Goal: Task Accomplishment & Management: Use online tool/utility

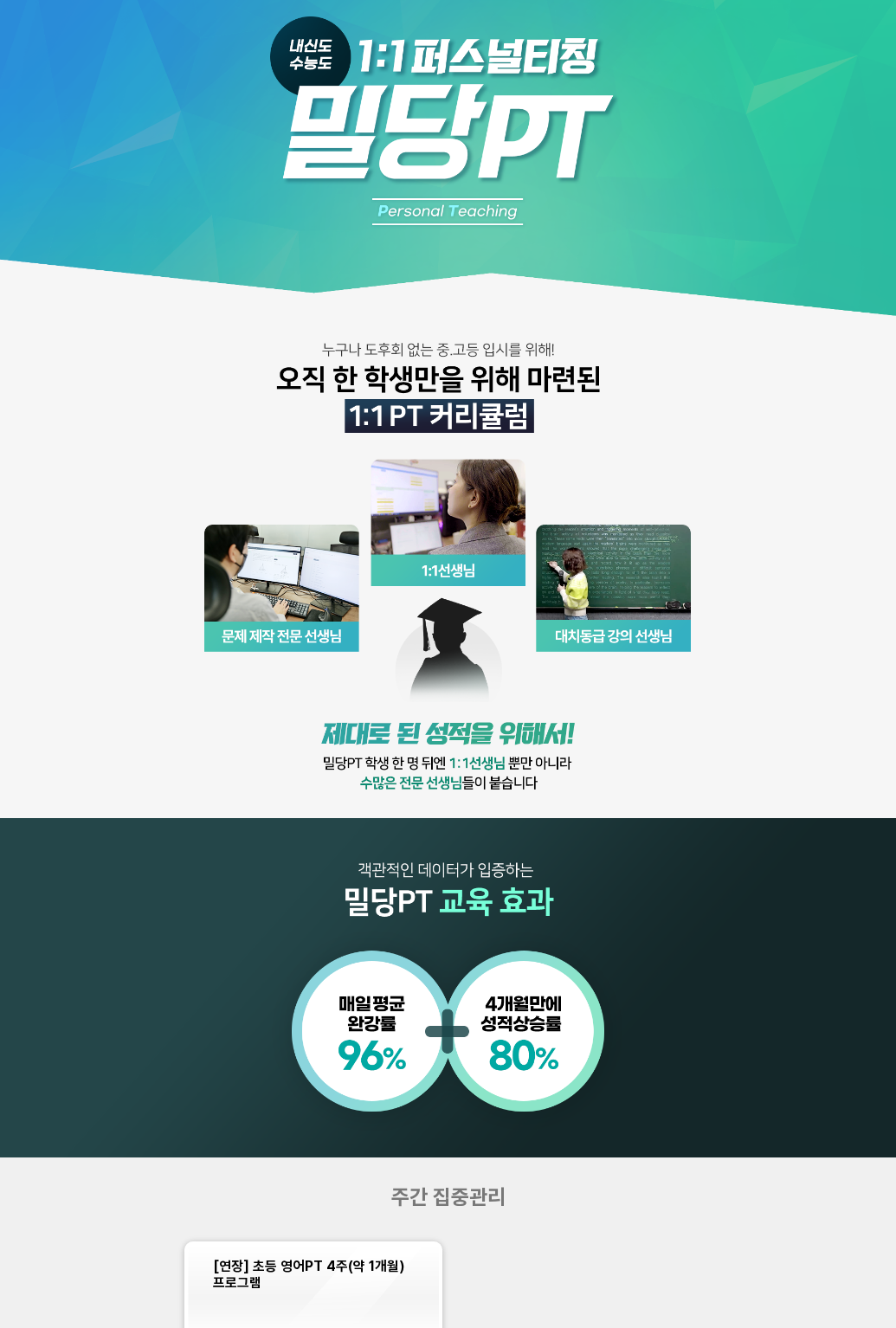
scroll to position [990, 0]
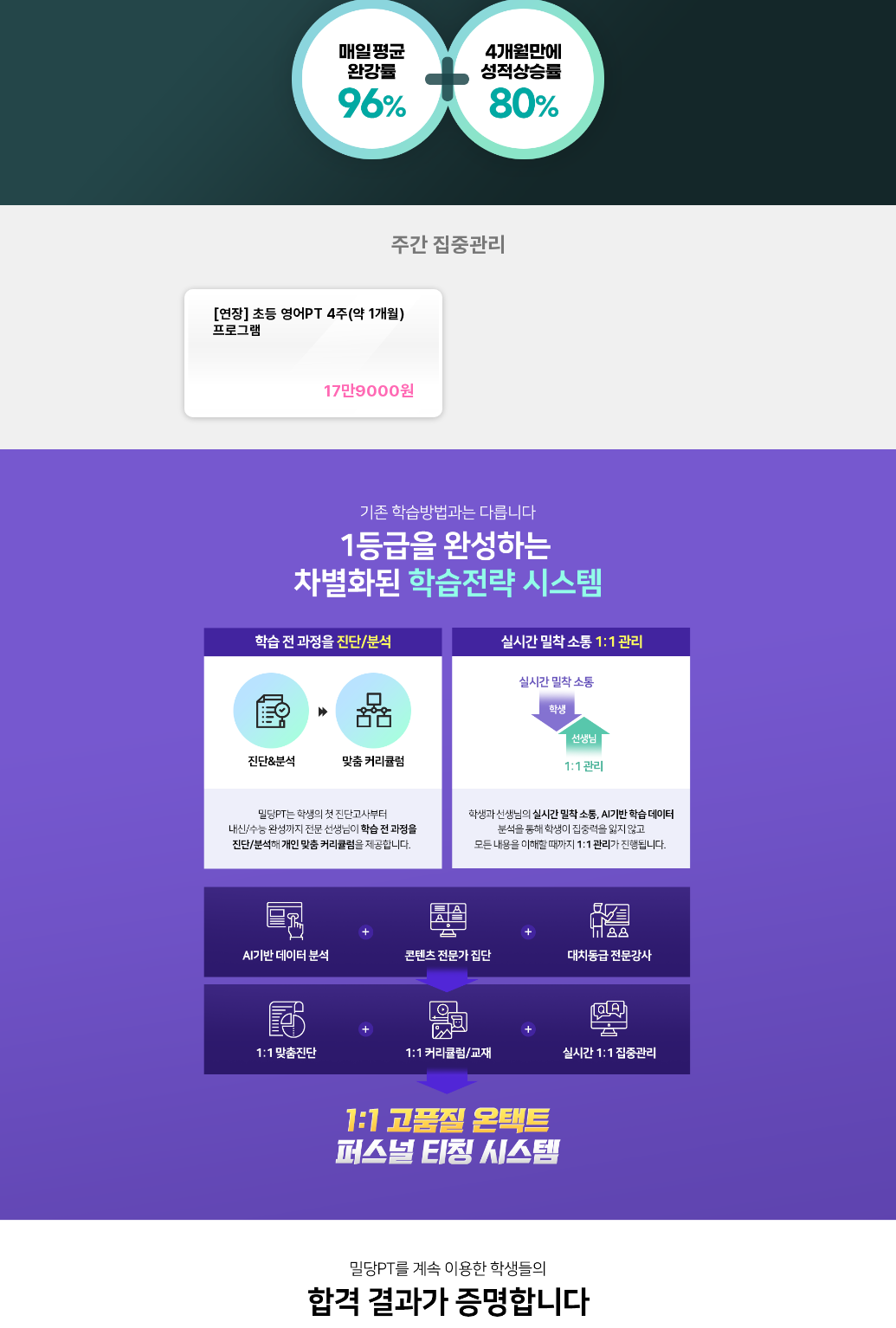
click at [303, 398] on div "17만9000 원" at bounding box center [313, 391] width 200 height 20
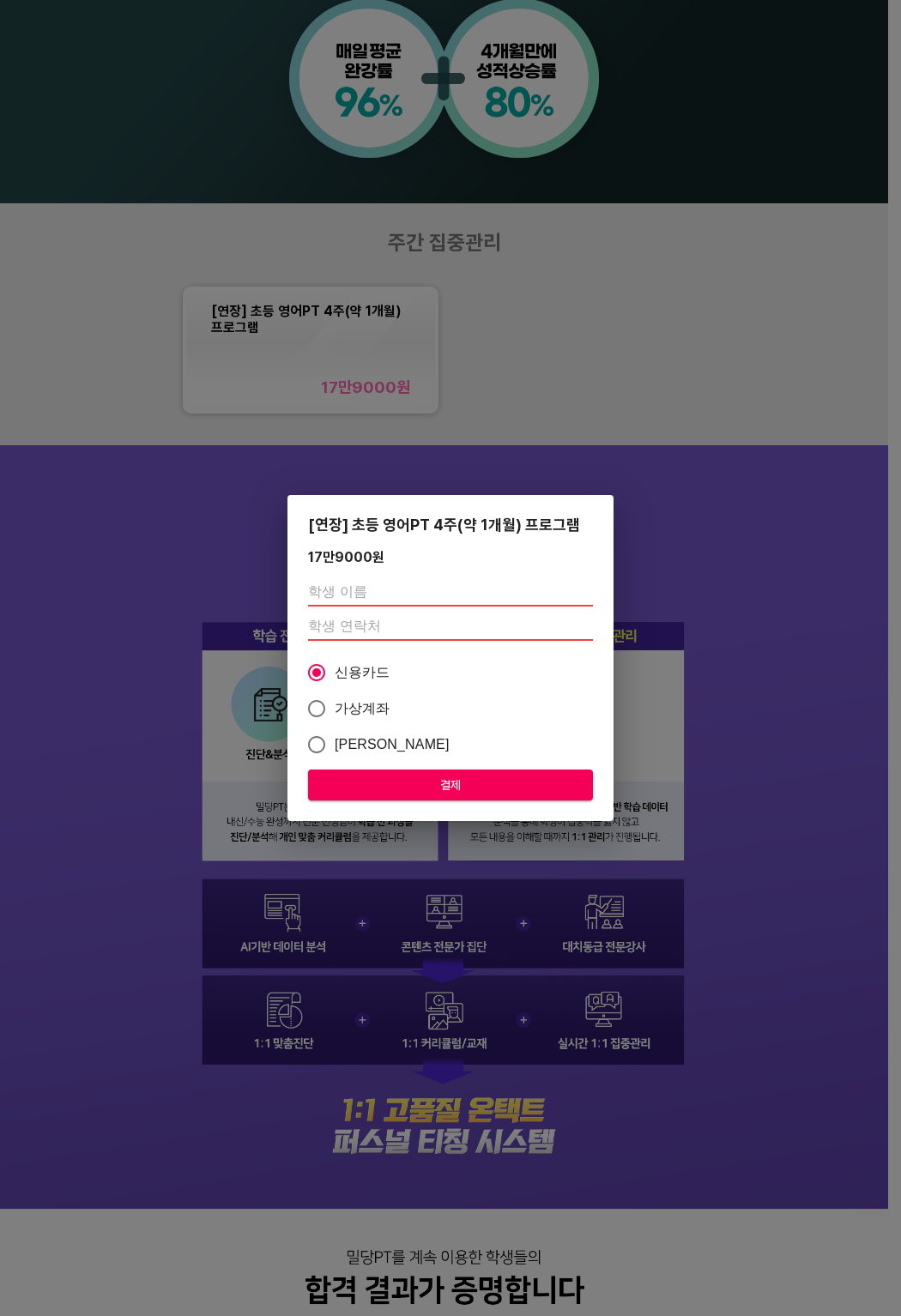
click at [710, 344] on div "[연장] 초등 영어PT 4주(약 1개월) 프로그램 17만9000 원 신용카드 가상계좌 카카오페이 결제" at bounding box center [450, 658] width 901 height 1316
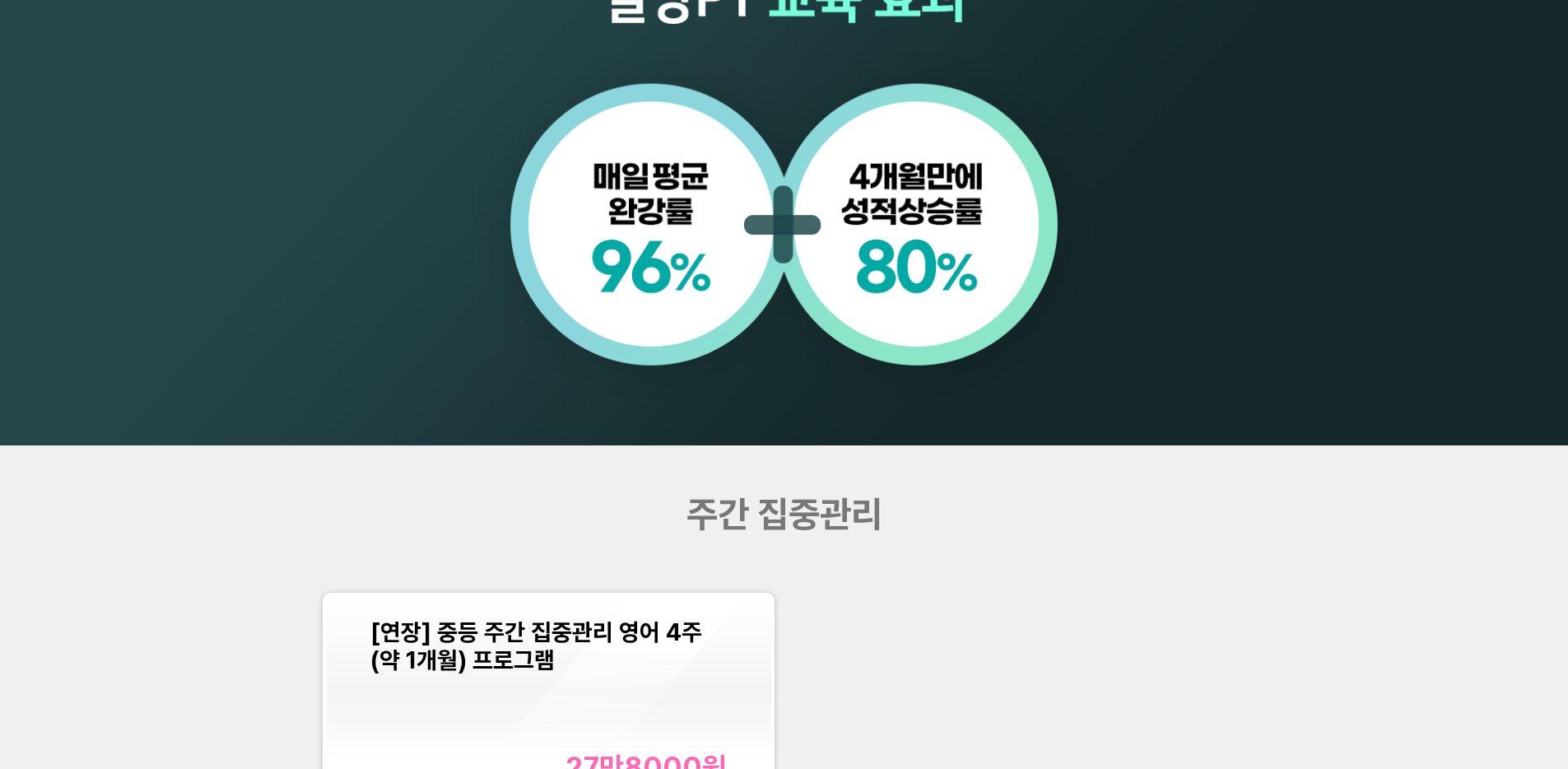
scroll to position [2126, 0]
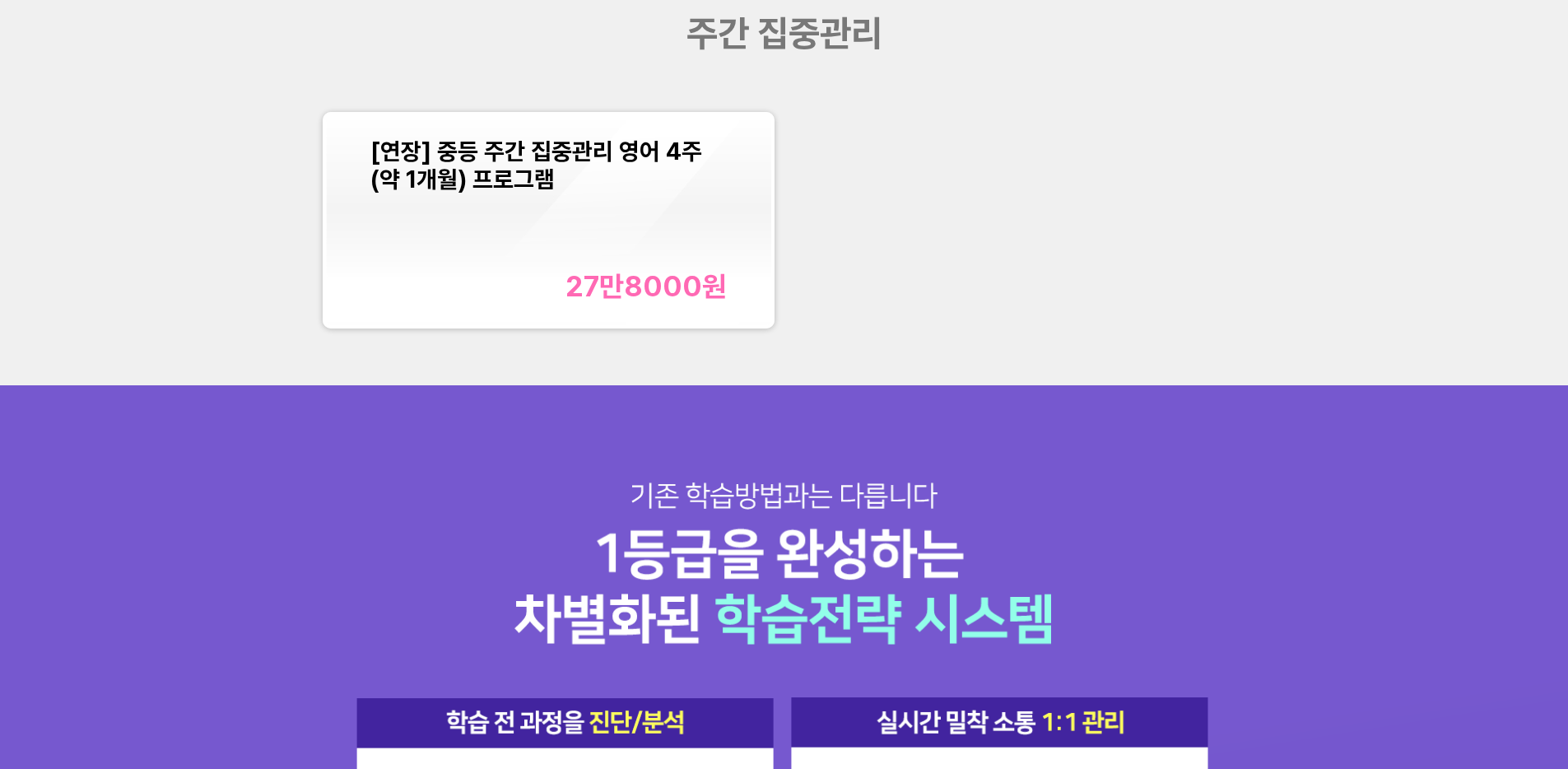
click at [568, 211] on div "[연장] 중등 주간 집중관리 영어 4주(약 1개월) 프로그램 27만8000 원" at bounding box center [548, 221] width 357 height 166
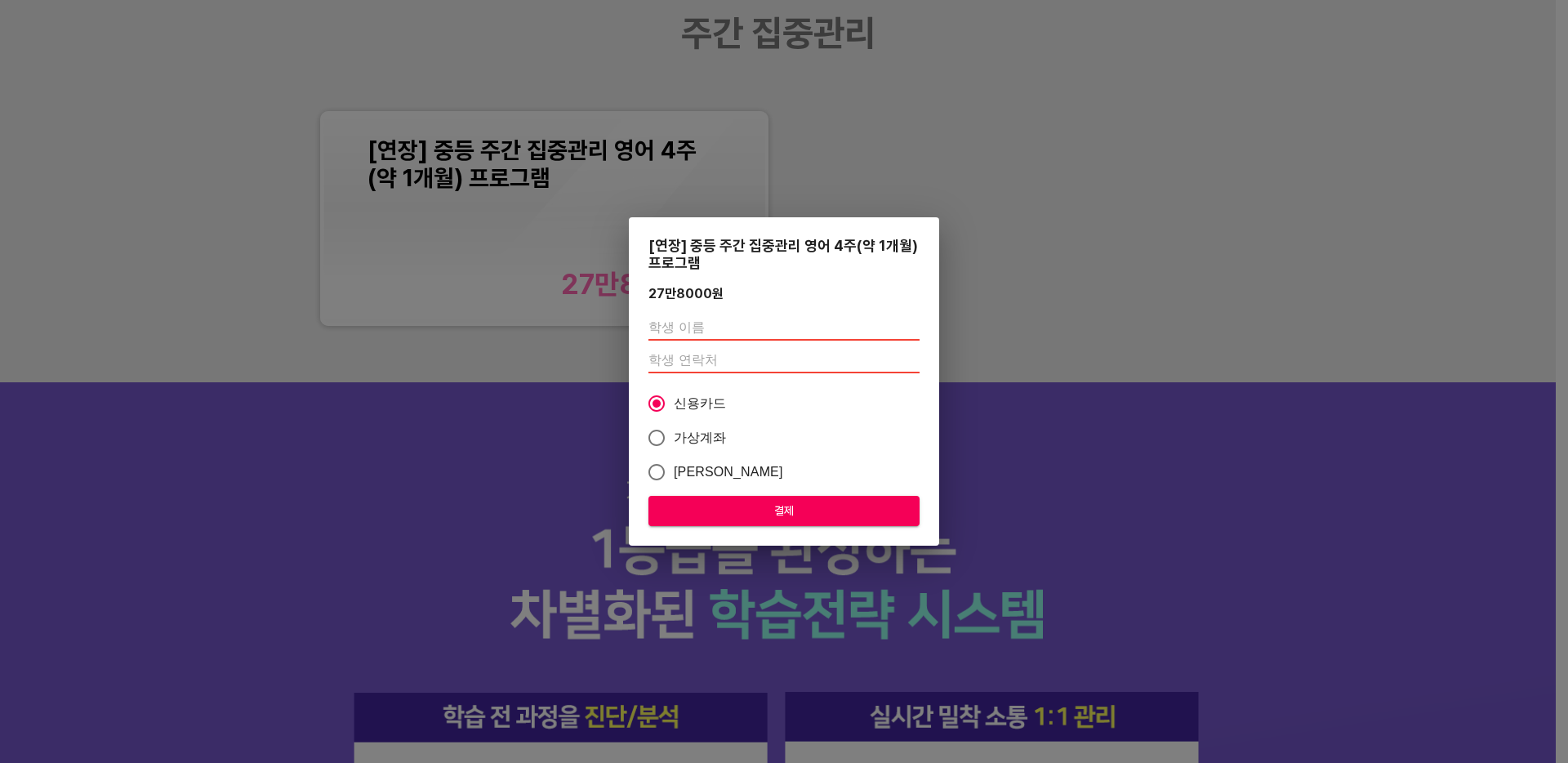
drag, startPoint x: 1071, startPoint y: 122, endPoint x: 1152, endPoint y: 19, distance: 131.0
click at [1075, 117] on div "[연장] 중등 주간 집중관리 영어 4주(약 1개월) 프로그램 27만8000 원 신용카드 가상계좌 카카오페이 결제" at bounding box center [784, 381] width 1568 height 763
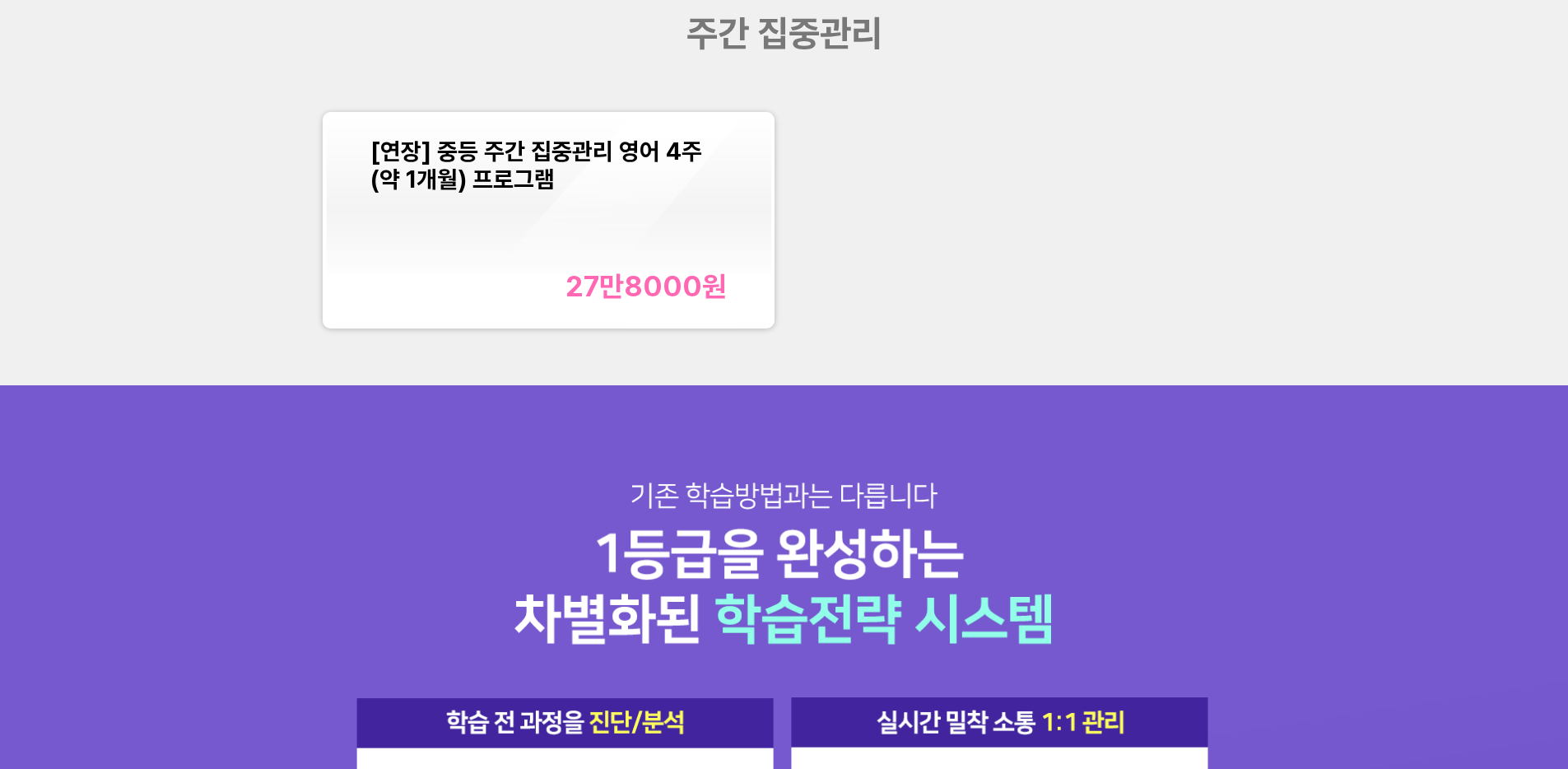
click at [635, 179] on div "[연장] 중등 주간 집중관리 영어 4주(약 1개월) 프로그램" at bounding box center [548, 165] width 357 height 56
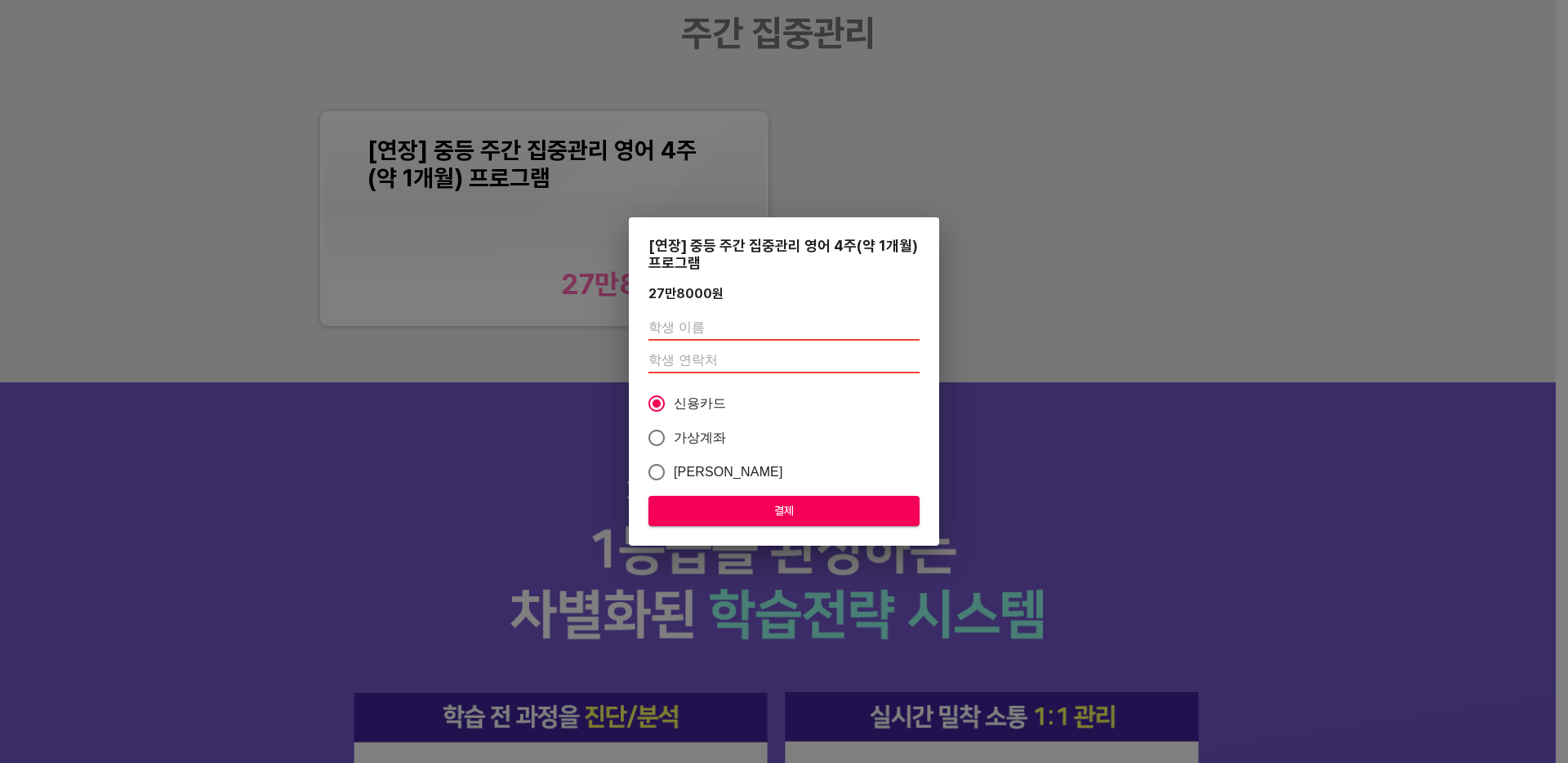
click at [944, 137] on div "[연장] 중등 주간 집중관리 영어 4주(약 1개월) 프로그램 27만8000 원 신용카드 가상계좌 카카오페이 결제" at bounding box center [784, 381] width 1568 height 763
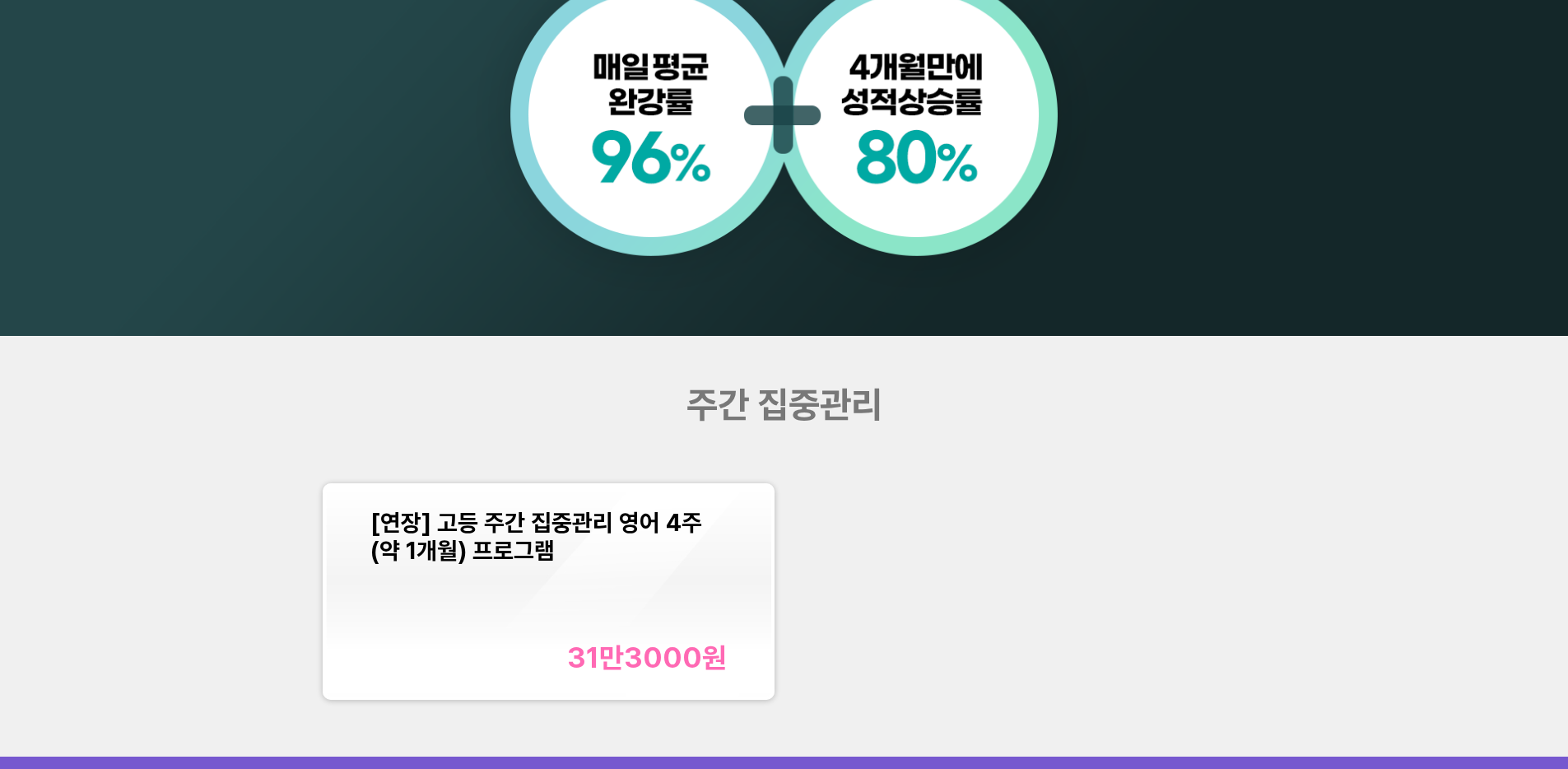
scroll to position [1768, 0]
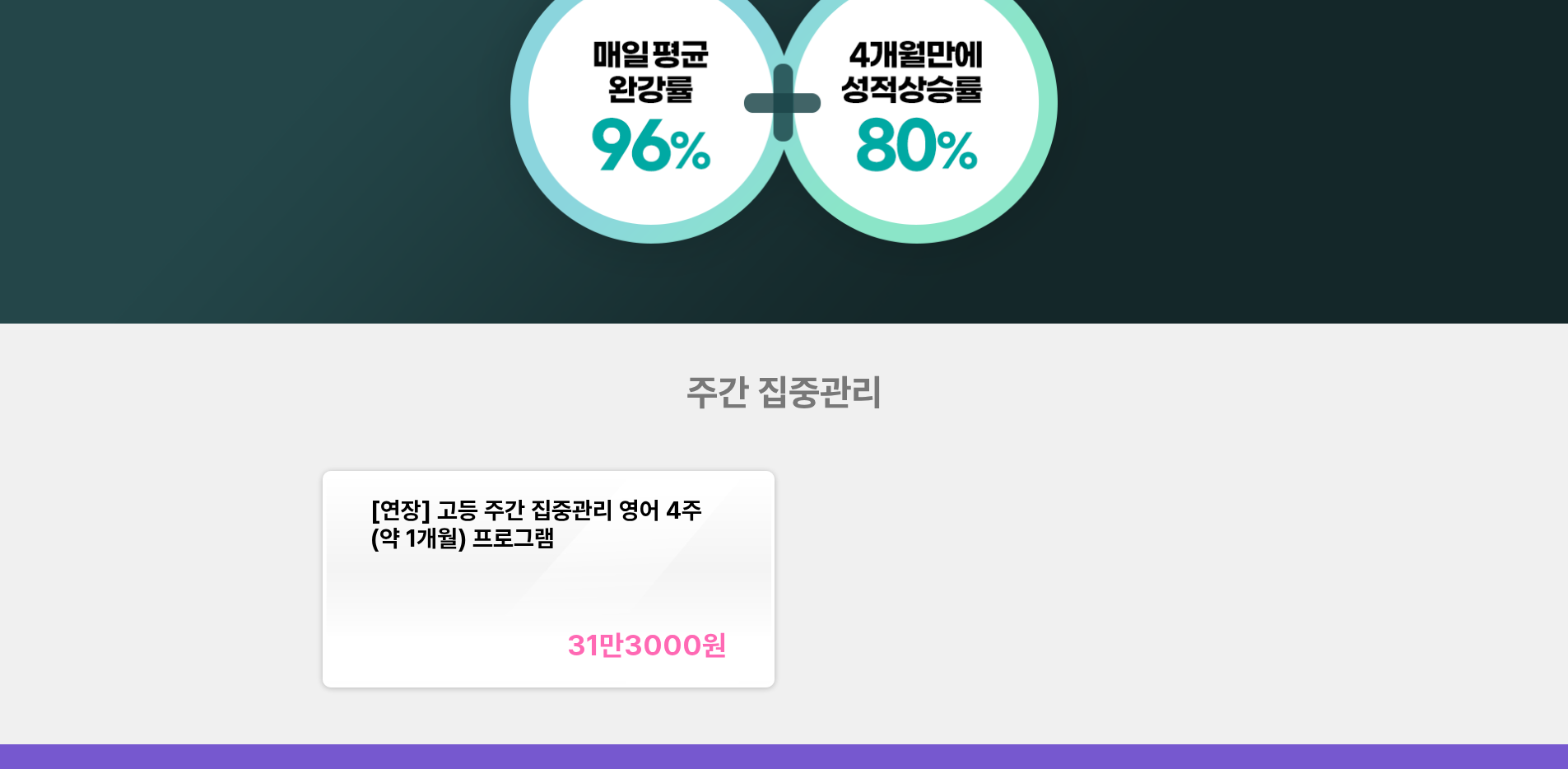
click at [503, 504] on span "[연장] 고등 주간 집중관리 영어 4주(약 1개월) 프로그램" at bounding box center [536, 524] width 332 height 56
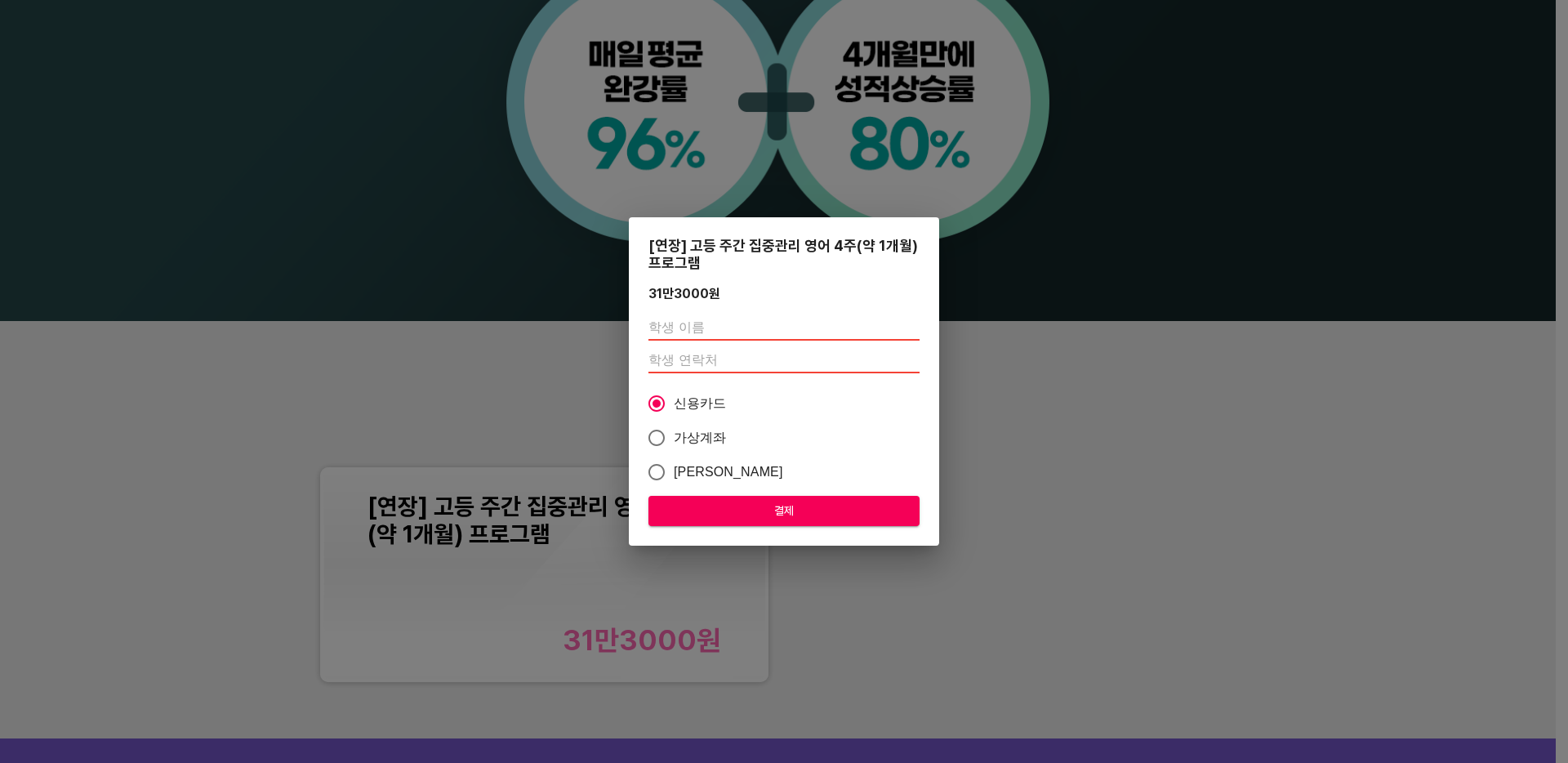
click at [445, 381] on div "[연장] 고등 주간 집중관리 영어 4주(약 1개월) 프로그램 31만3000 원 신용카드 가상계좌 카카오페이 결제" at bounding box center [784, 381] width 1568 height 763
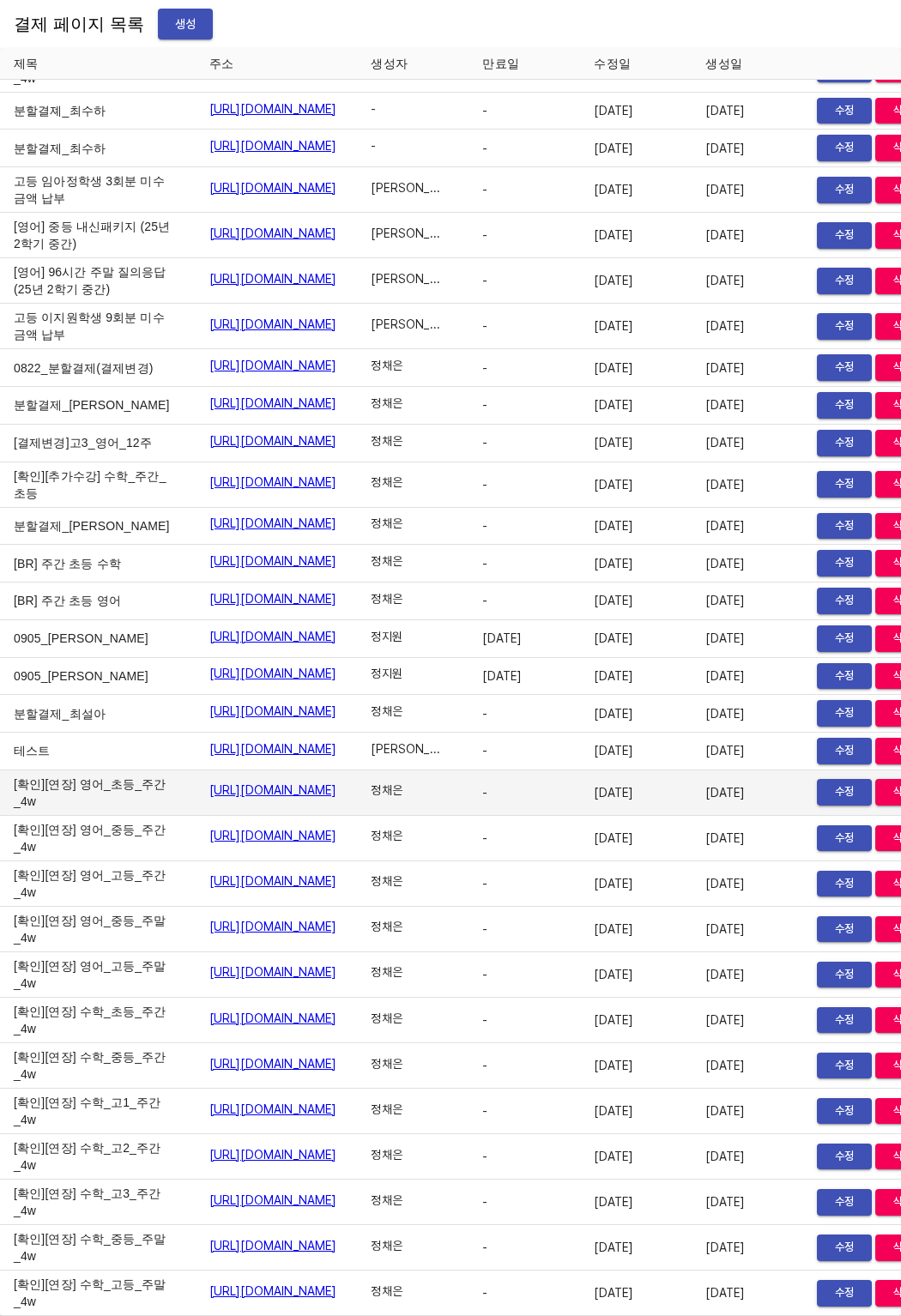
scroll to position [27256, 119]
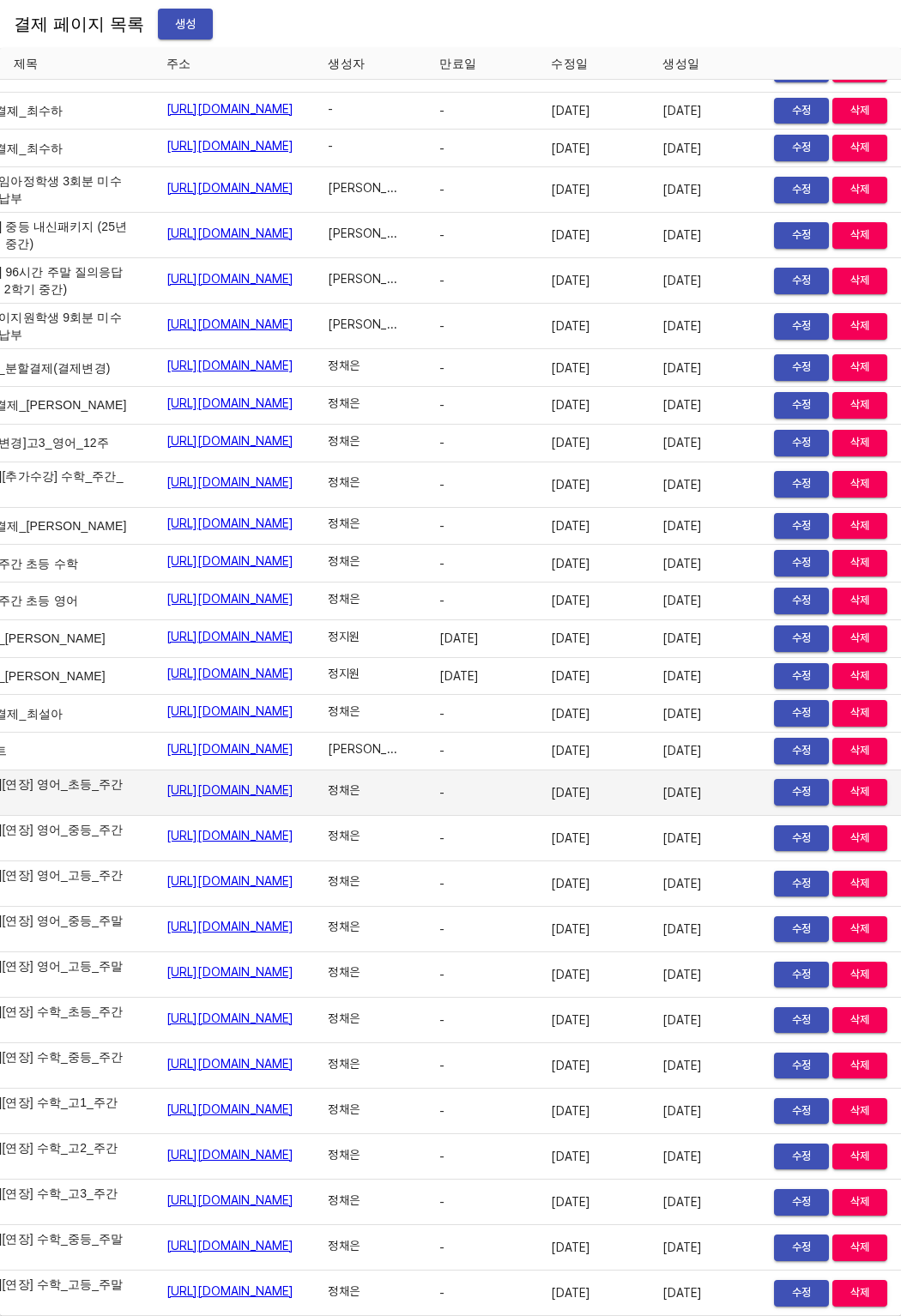
click at [782, 783] on span "수정" at bounding box center [801, 792] width 38 height 20
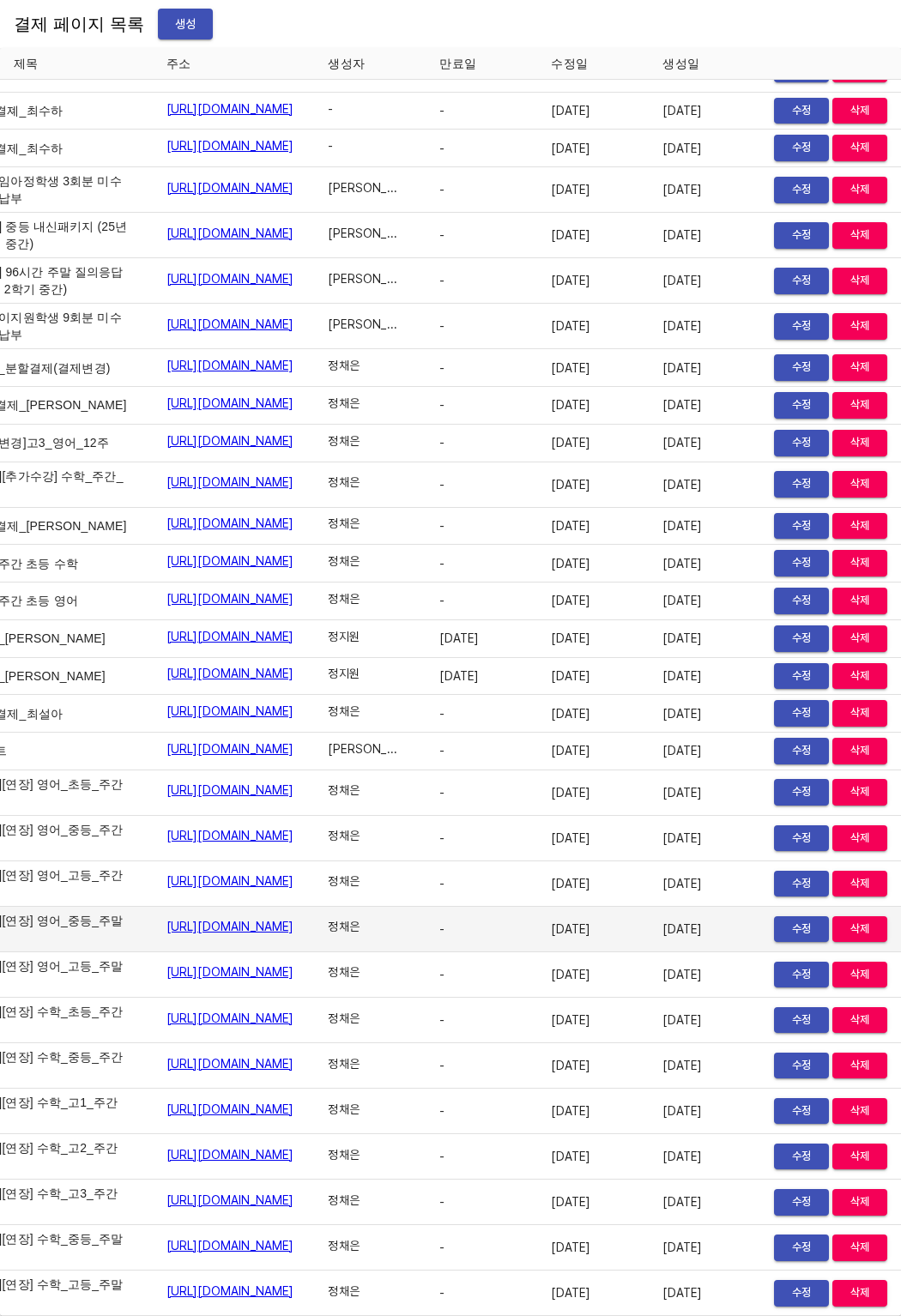
click at [274, 920] on link "https://payment.mildang.kr/5oaOpSu4CKvnAWT6WsAAq" at bounding box center [230, 927] width 127 height 17
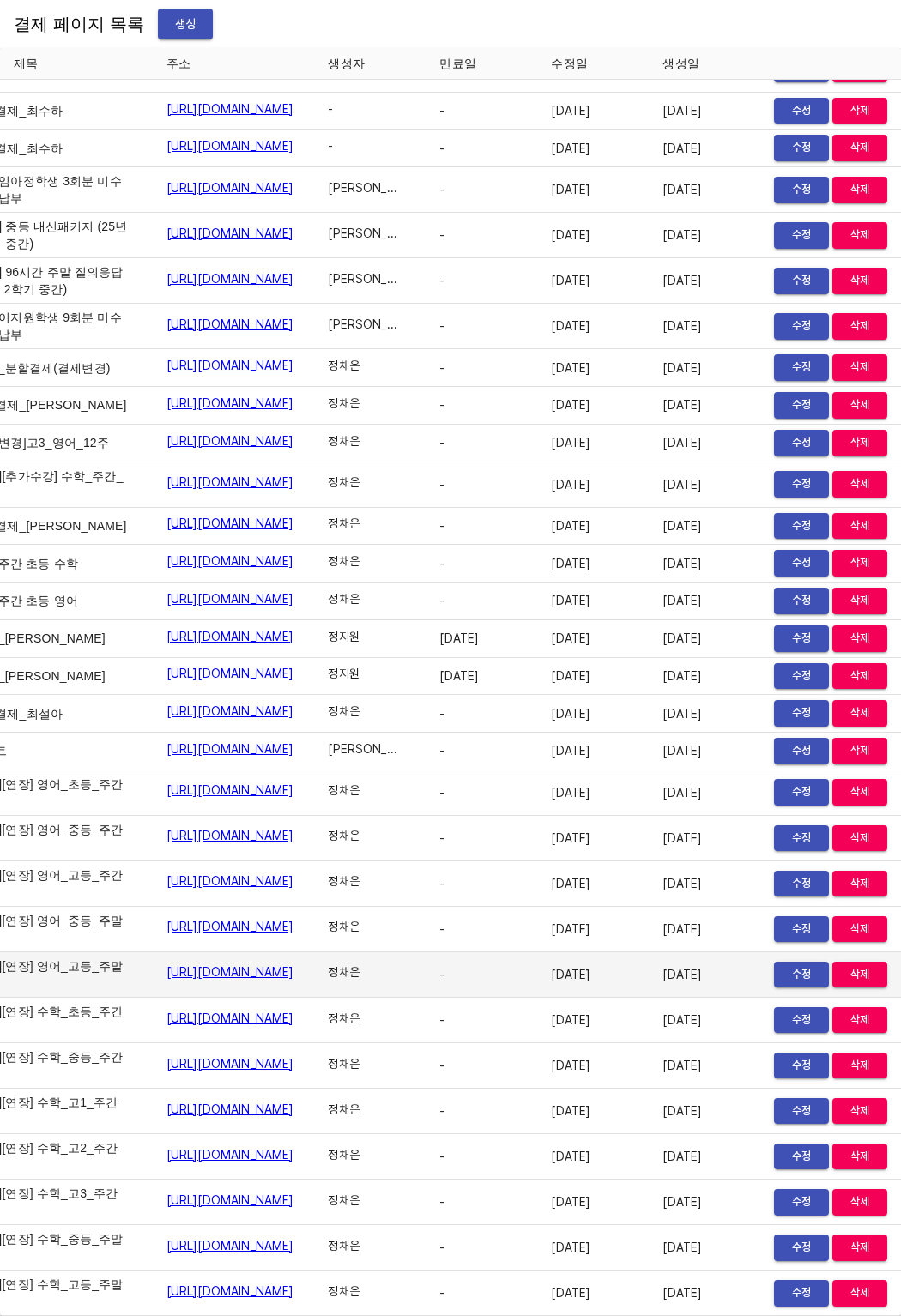
click at [292, 964] on link "https://payment.mildang.kr/zskwWaWCr0S_PXwGhov79" at bounding box center [230, 973] width 127 height 17
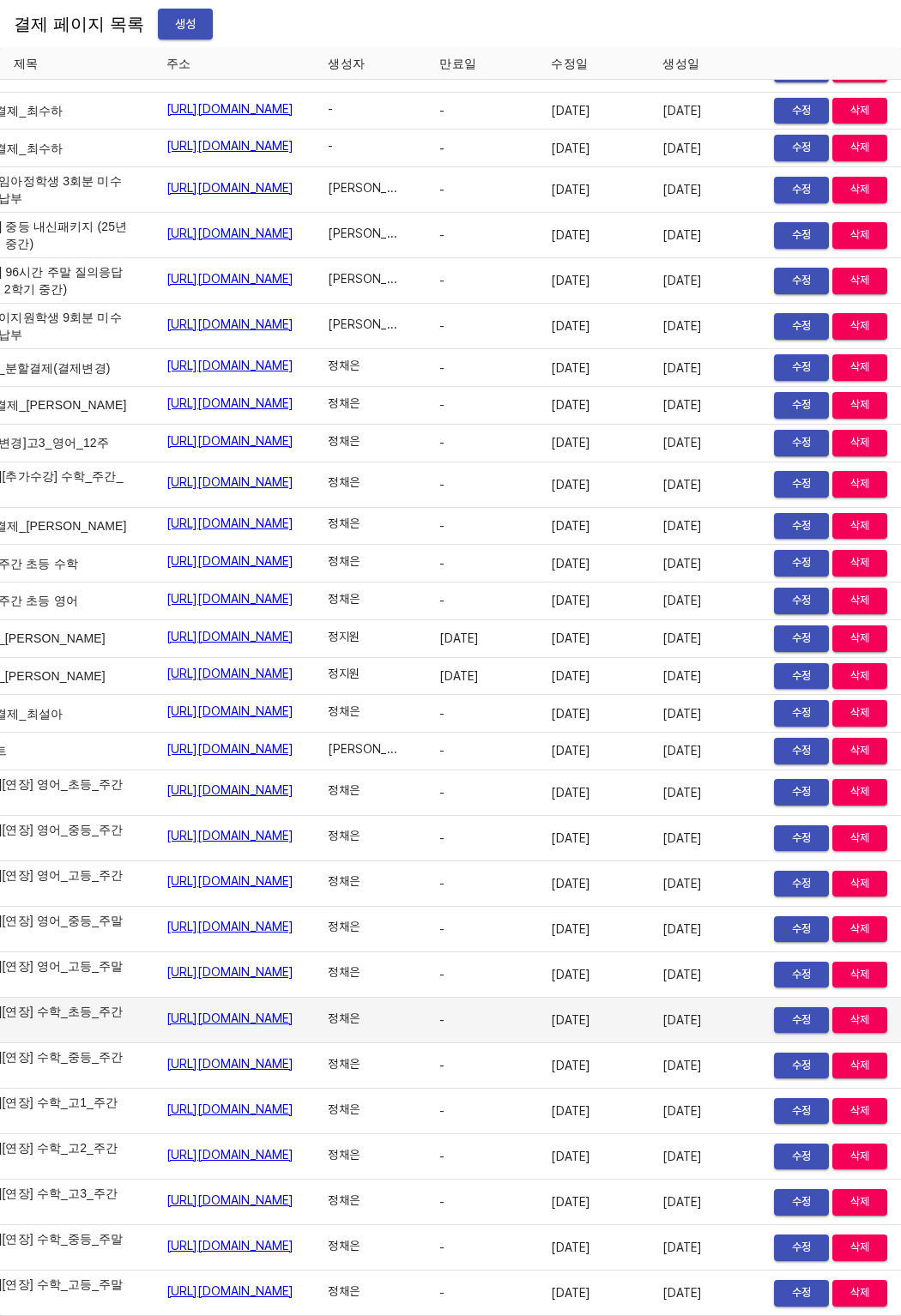
click at [278, 1010] on link "https://payment.mildang.kr/L-bZSH0Zb4AuzjLV6yHmx" at bounding box center [230, 1018] width 127 height 17
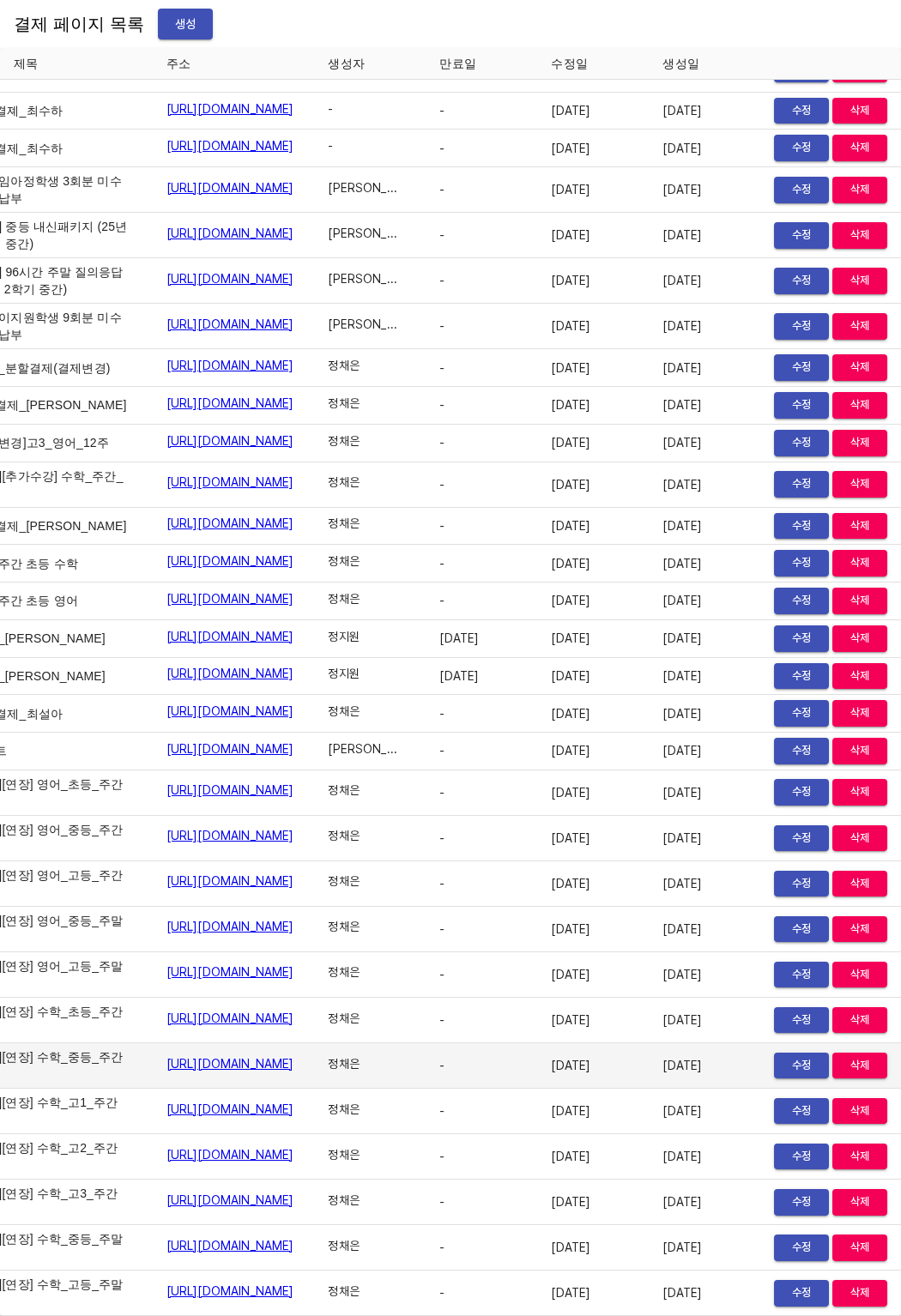
click at [239, 1055] on link "https://payment.mildang.kr/-EdeGdcjjyPvXXhiAyNhN" at bounding box center [230, 1064] width 127 height 17
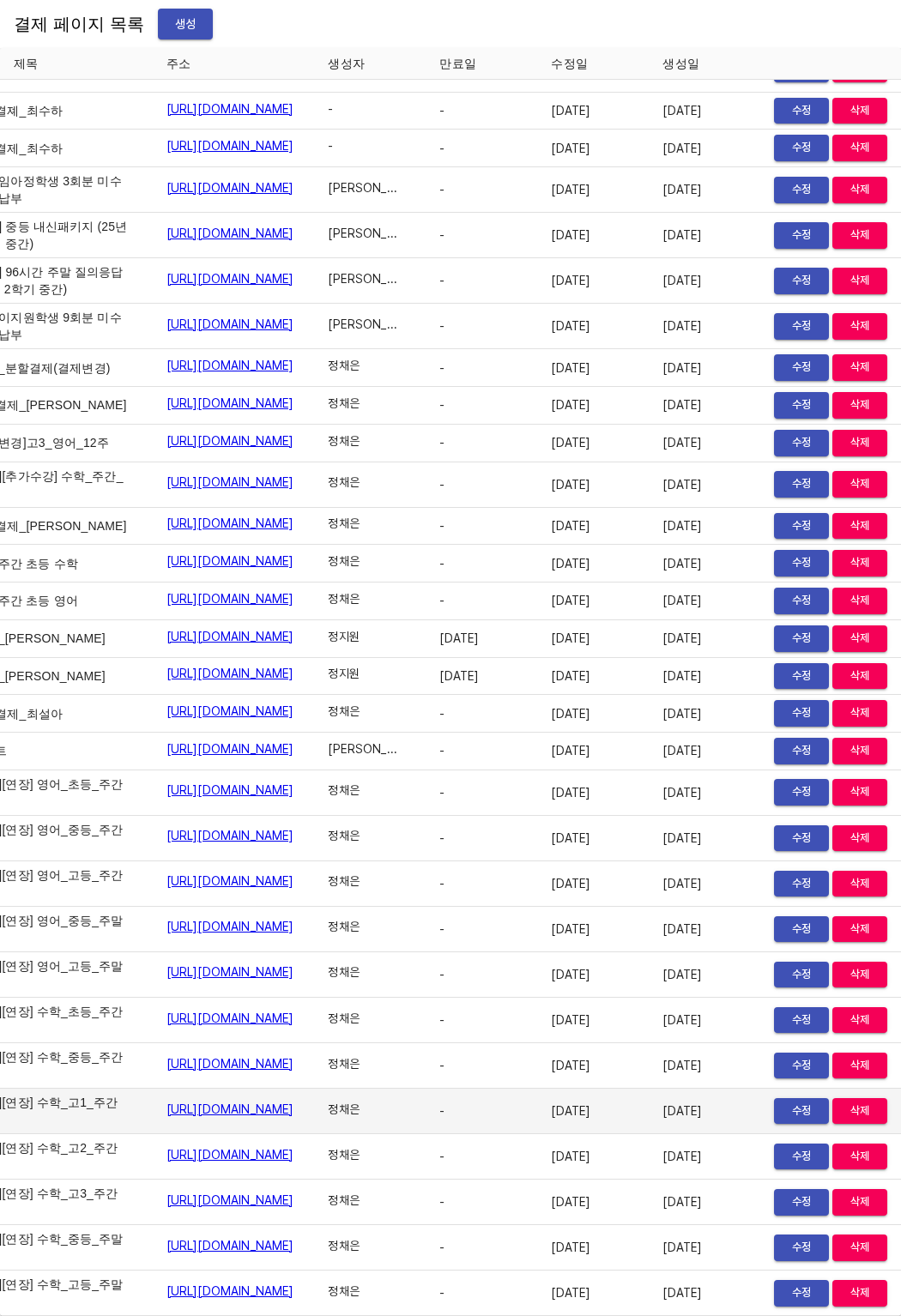
click at [267, 1101] on link "https://payment.mildang.kr/jPN5I3QojID14yd9G7MGe" at bounding box center [230, 1110] width 127 height 17
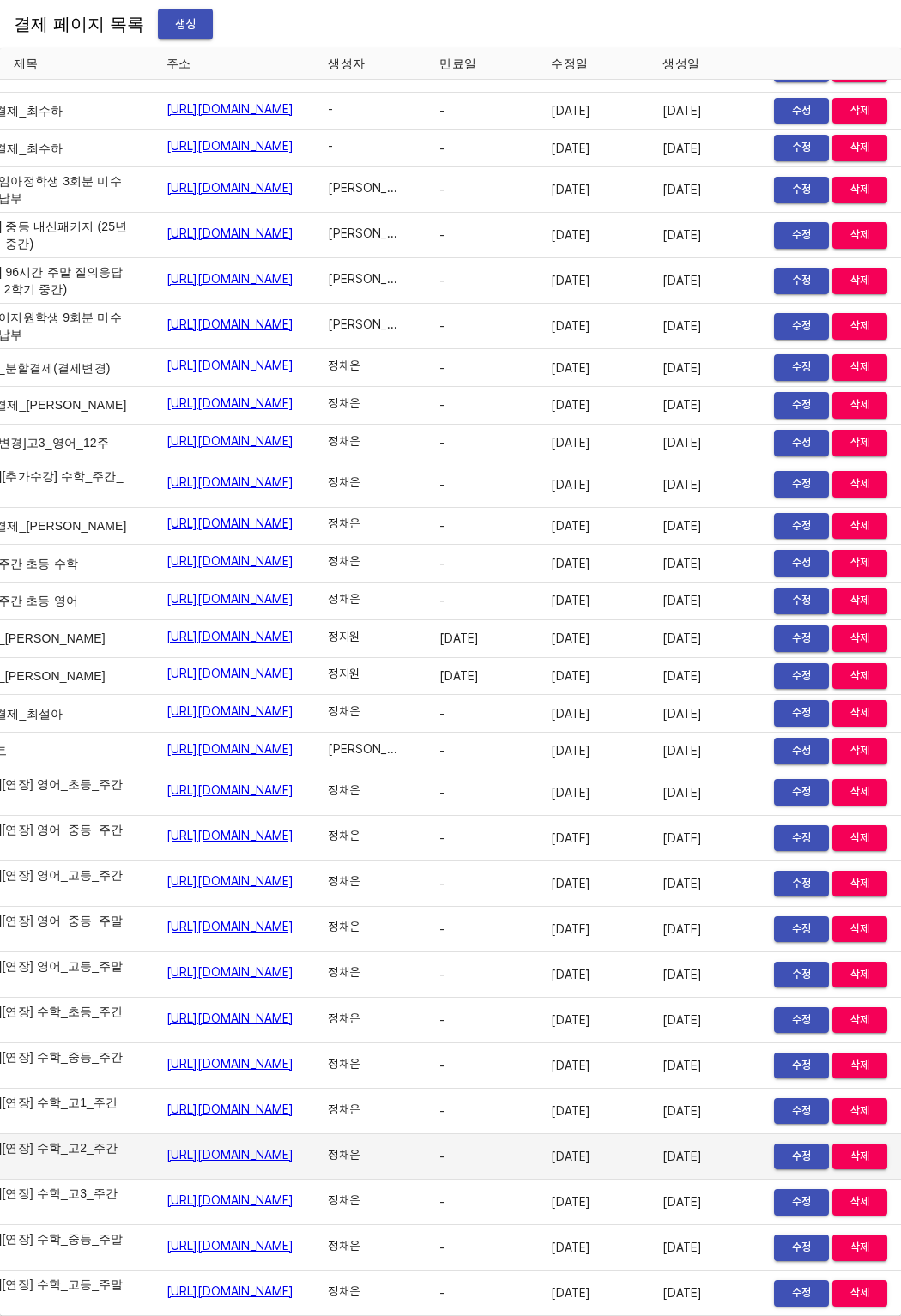
click at [278, 1147] on link "https://payment.mildang.kr/yU1meCuCa-pUmIrnuhnJ7" at bounding box center [230, 1155] width 127 height 17
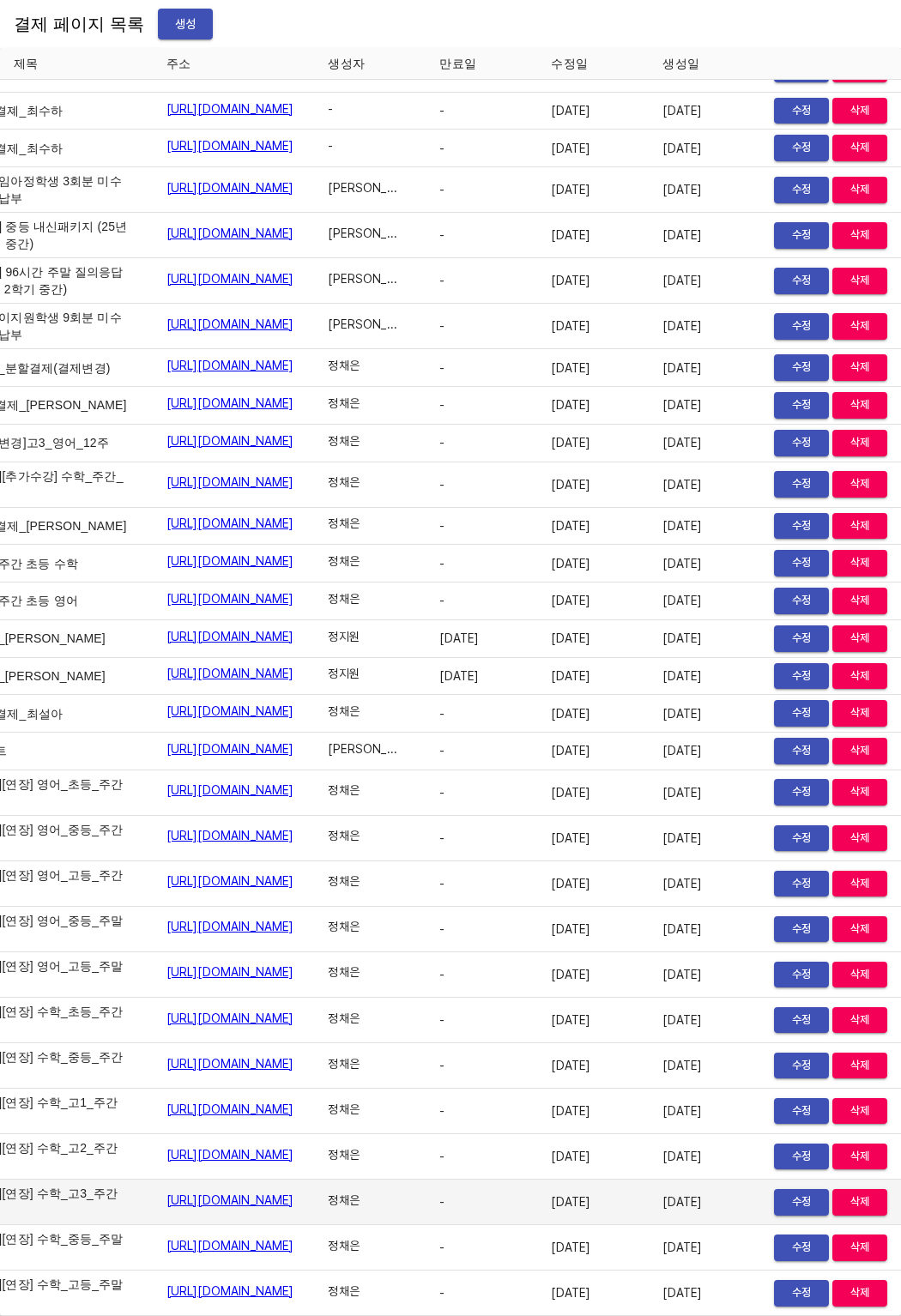
click at [294, 1192] on link "https://payment.mildang.kr/fvqSreKHYCRNgJluj1zU5" at bounding box center [230, 1201] width 127 height 17
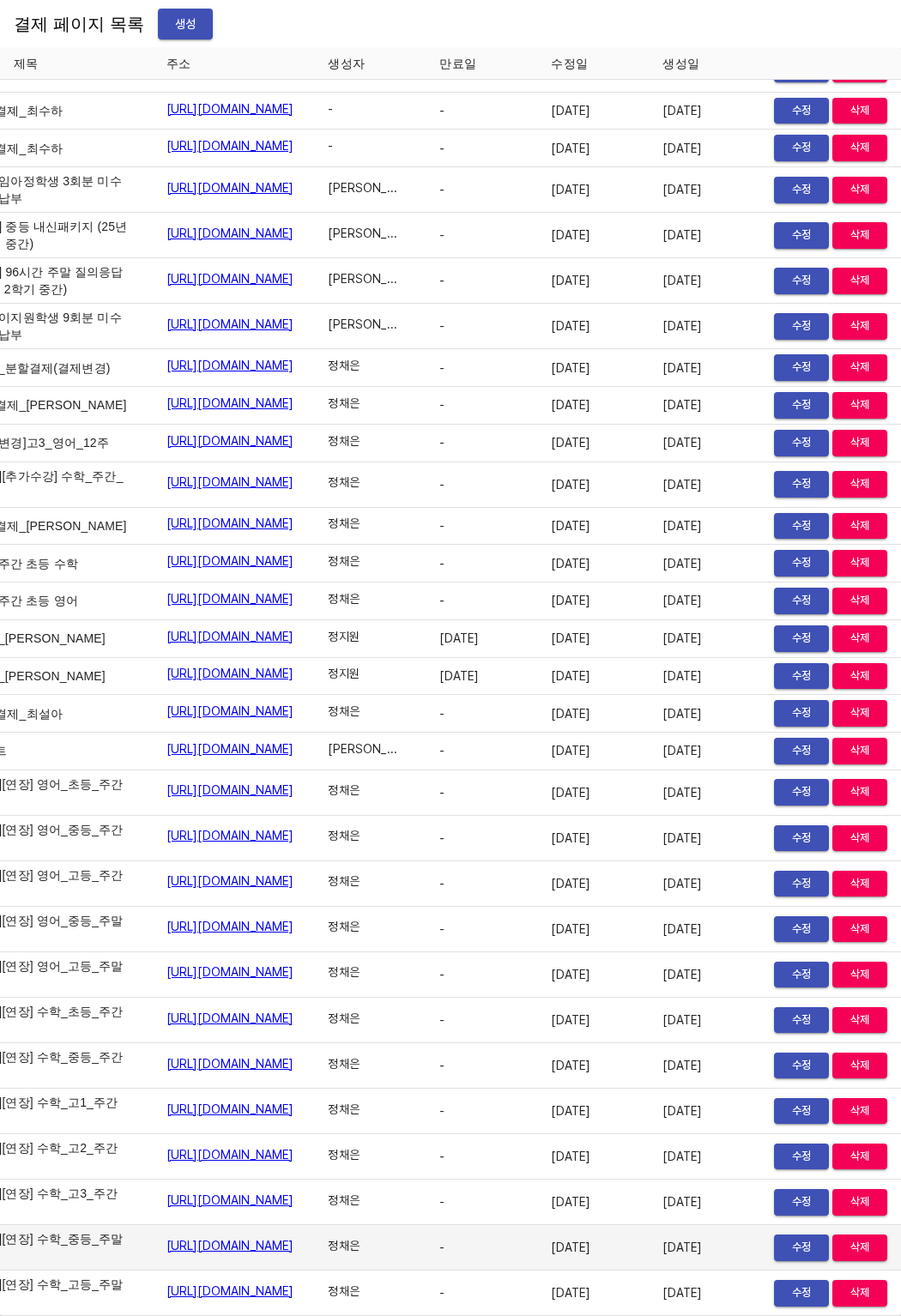
click at [304, 1244] on td "https://payment.mildang.kr/9n6aCqr206RiS7JCoVgNd" at bounding box center [234, 1248] width 163 height 46
click at [295, 1238] on link "https://payment.mildang.kr/9n6aCqr206RiS7JCoVgNd" at bounding box center [230, 1246] width 127 height 17
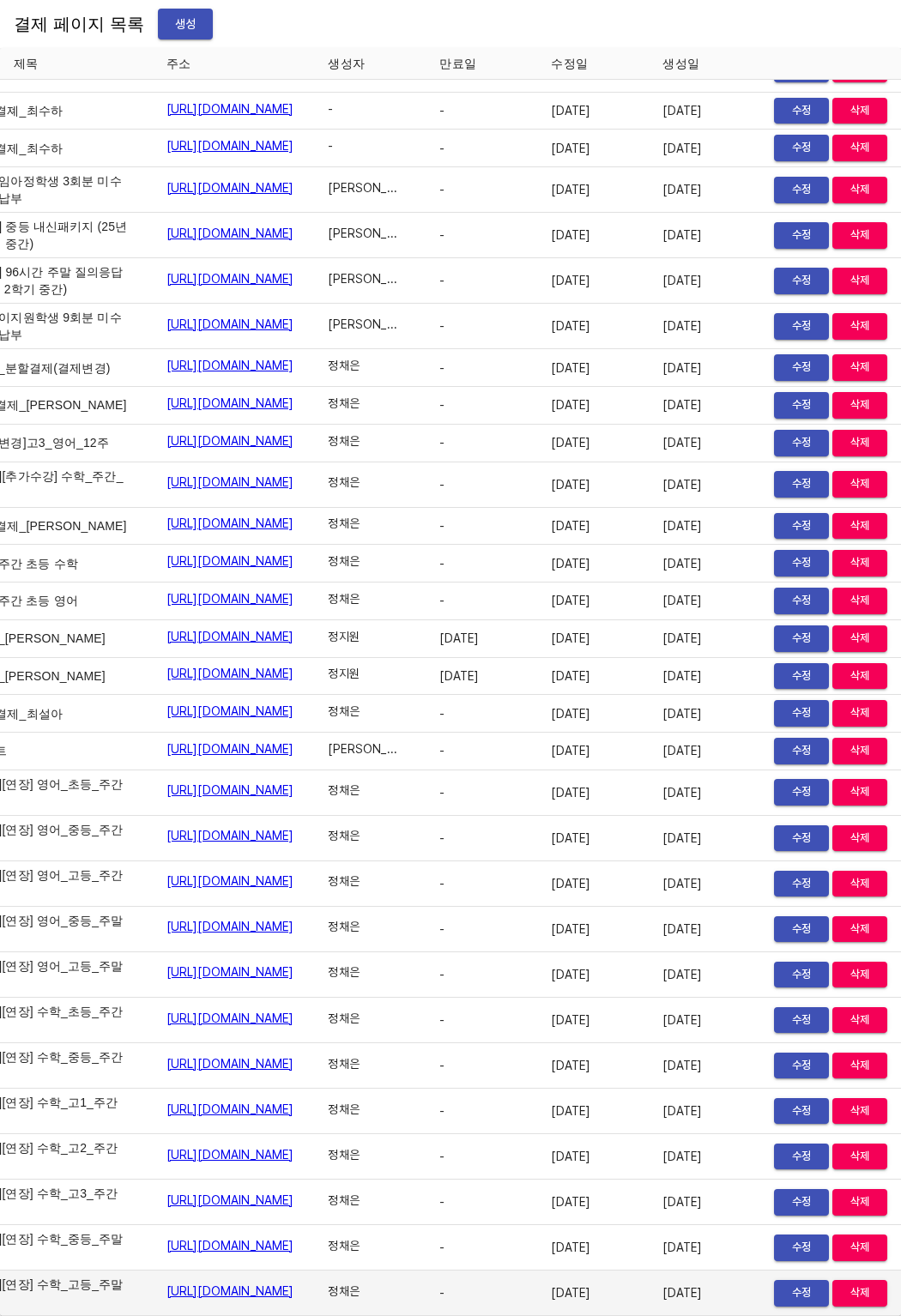
click at [213, 1283] on link "https://payment.mildang.kr/HWqUxoRx_8hy6fT5L0xmy" at bounding box center [230, 1291] width 127 height 17
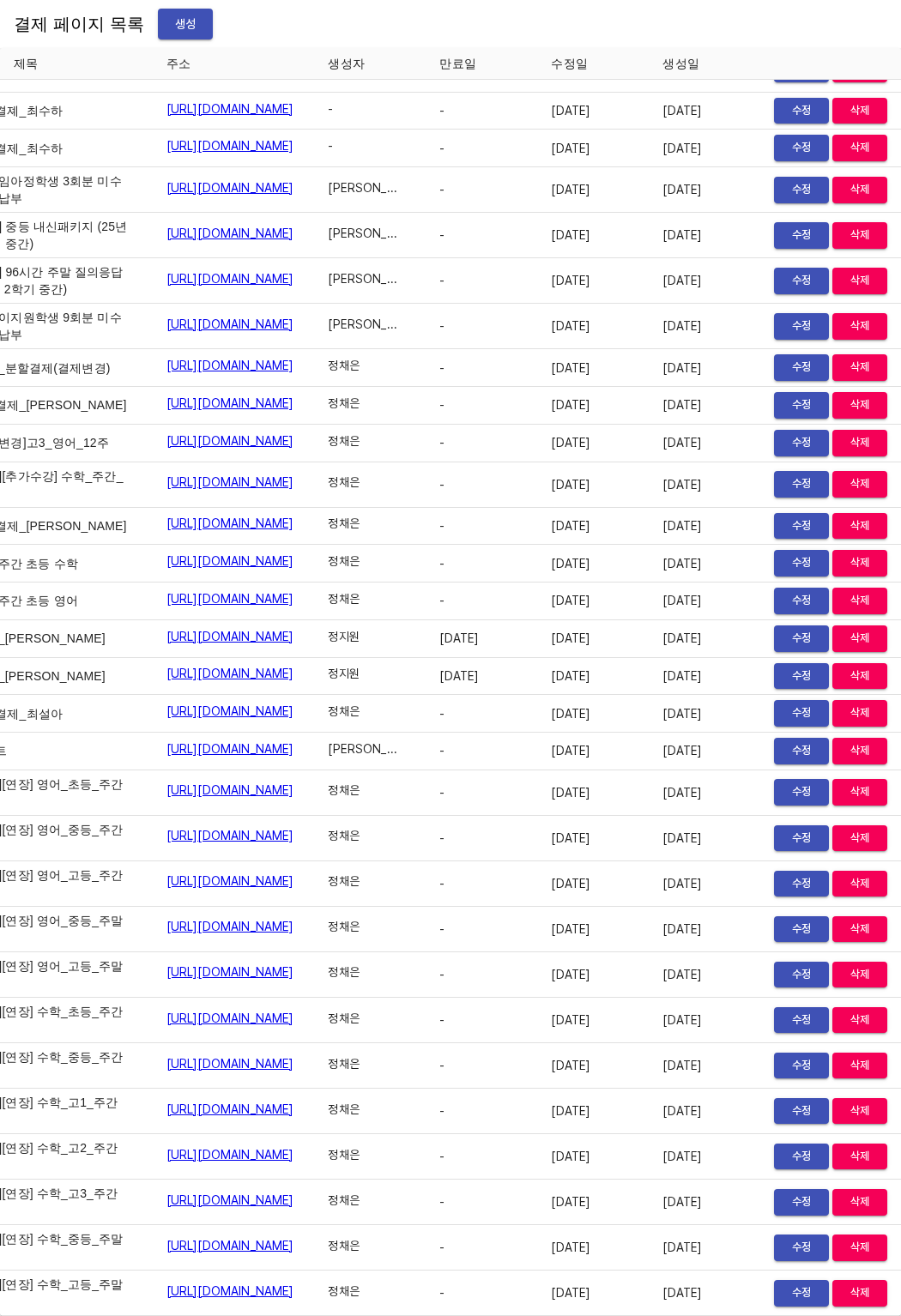
scroll to position [26523, 0]
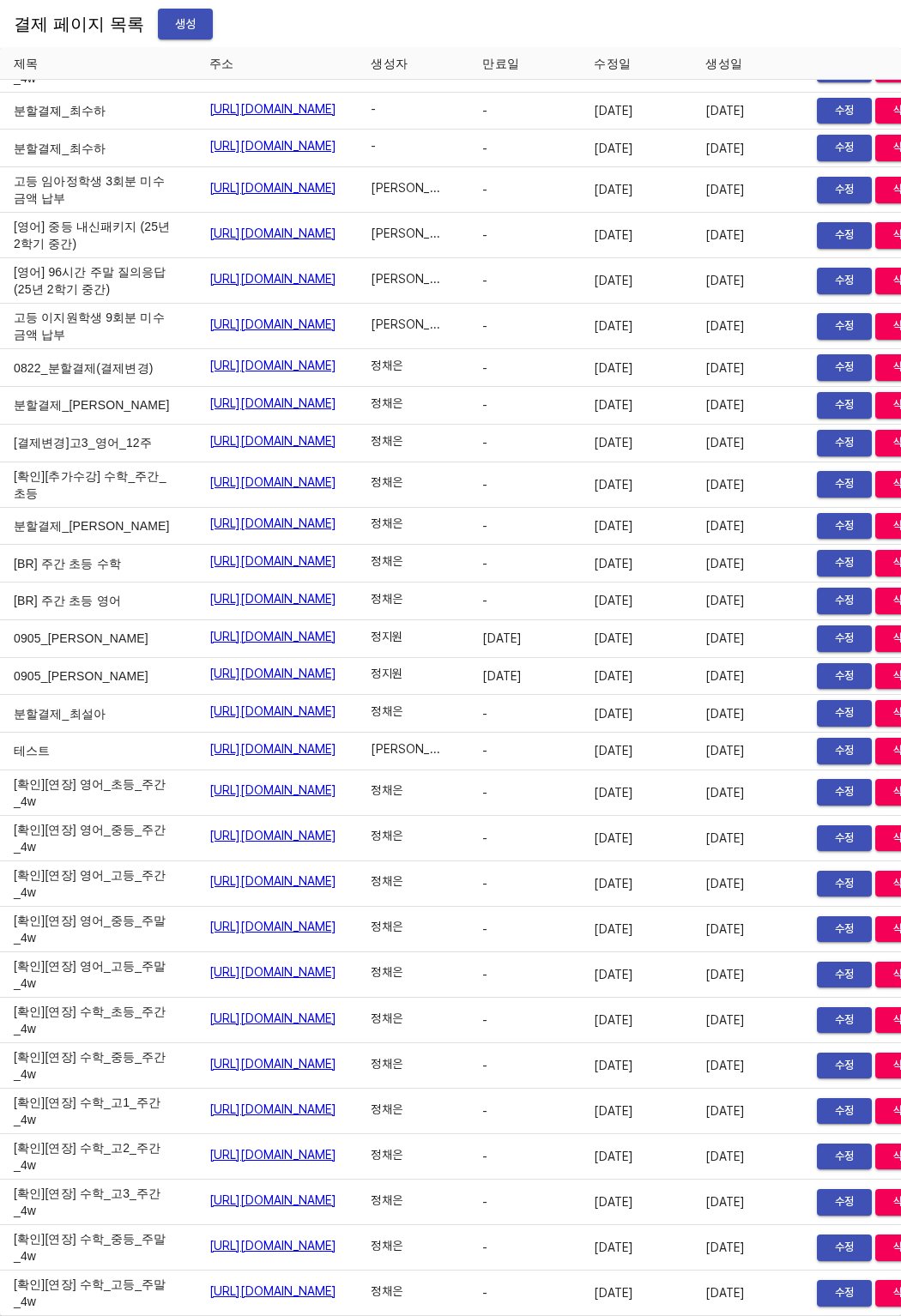
click at [228, 30] on link "https://payment.mildang.kr/15u-IYoK8DkbWUD-pb10F" at bounding box center [273, 22] width 127 height 17
click at [244, 75] on link "https://payment.mildang.kr/QjMPhXMRWtrQghzm8WMWF" at bounding box center [273, 67] width 127 height 17
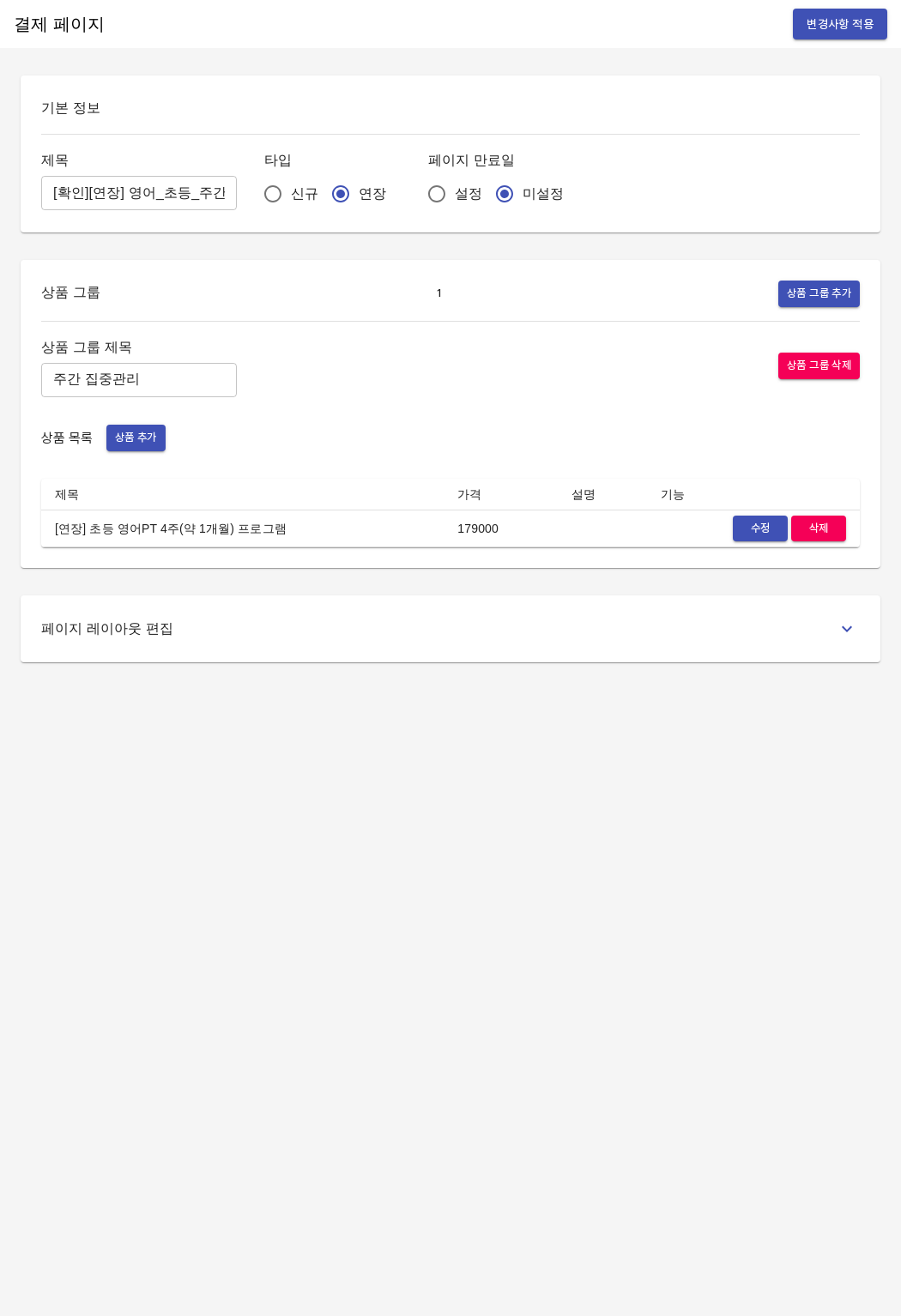
click at [750, 538] on span "수정" at bounding box center [760, 529] width 38 height 20
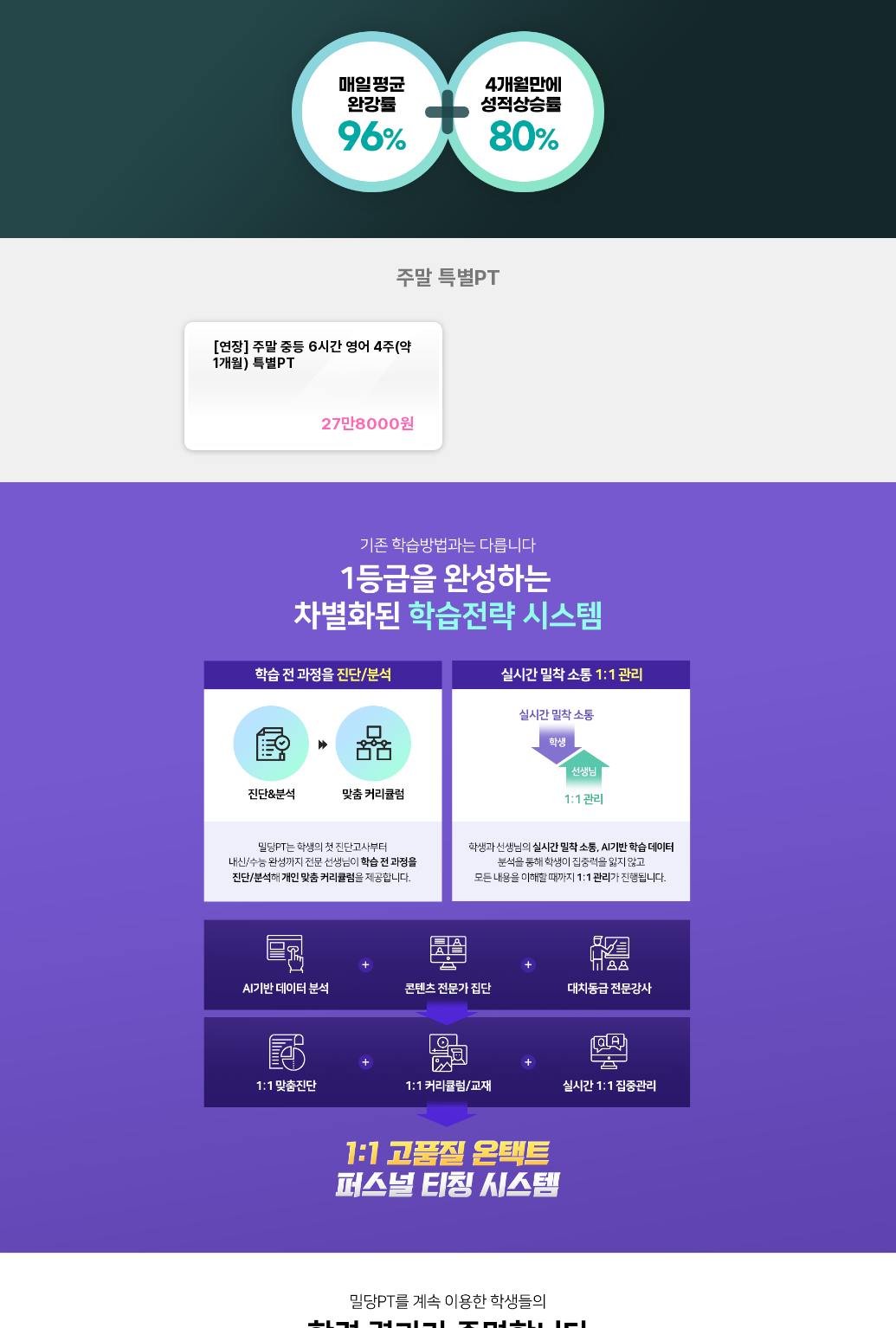
scroll to position [1007, 0]
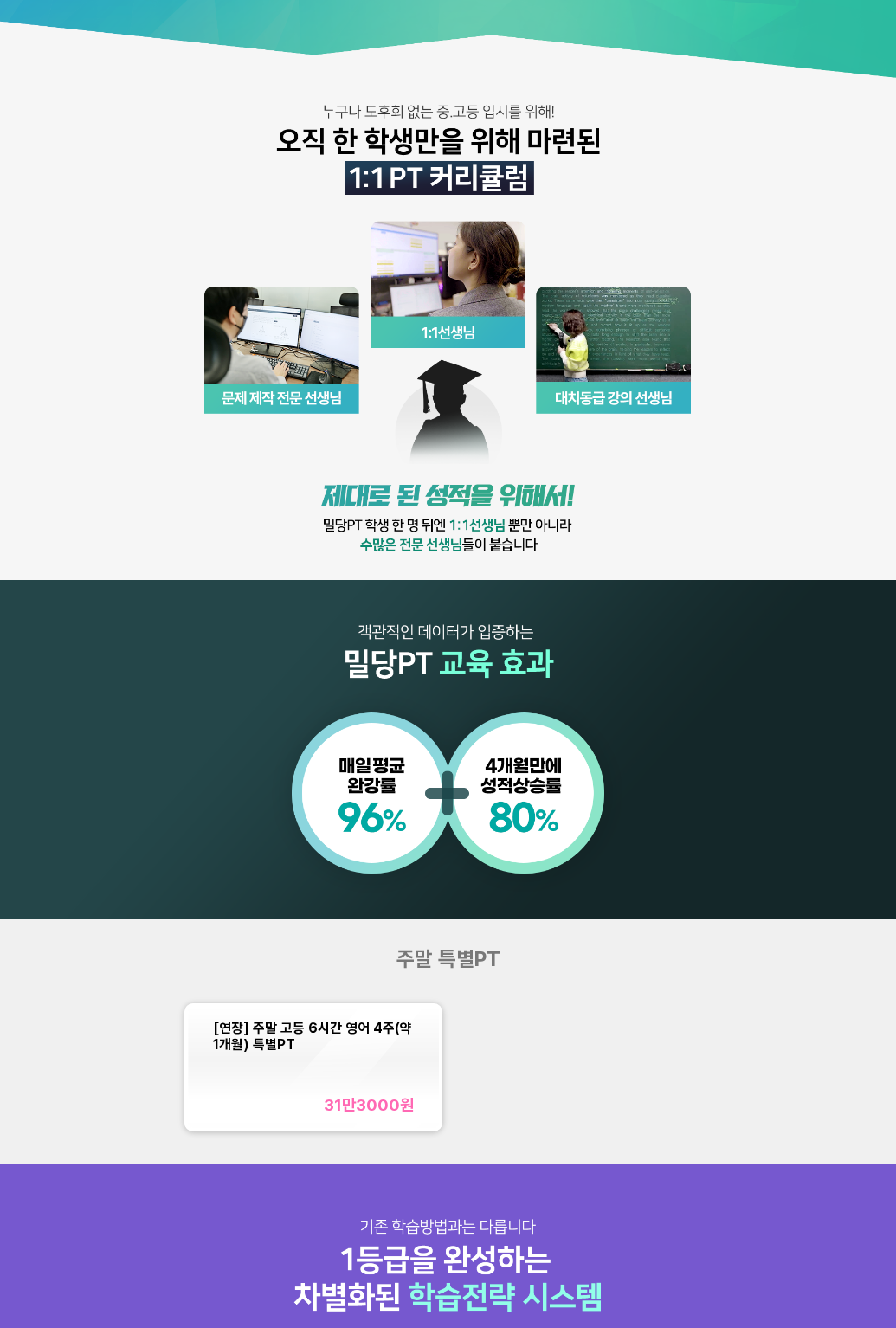
scroll to position [312, 0]
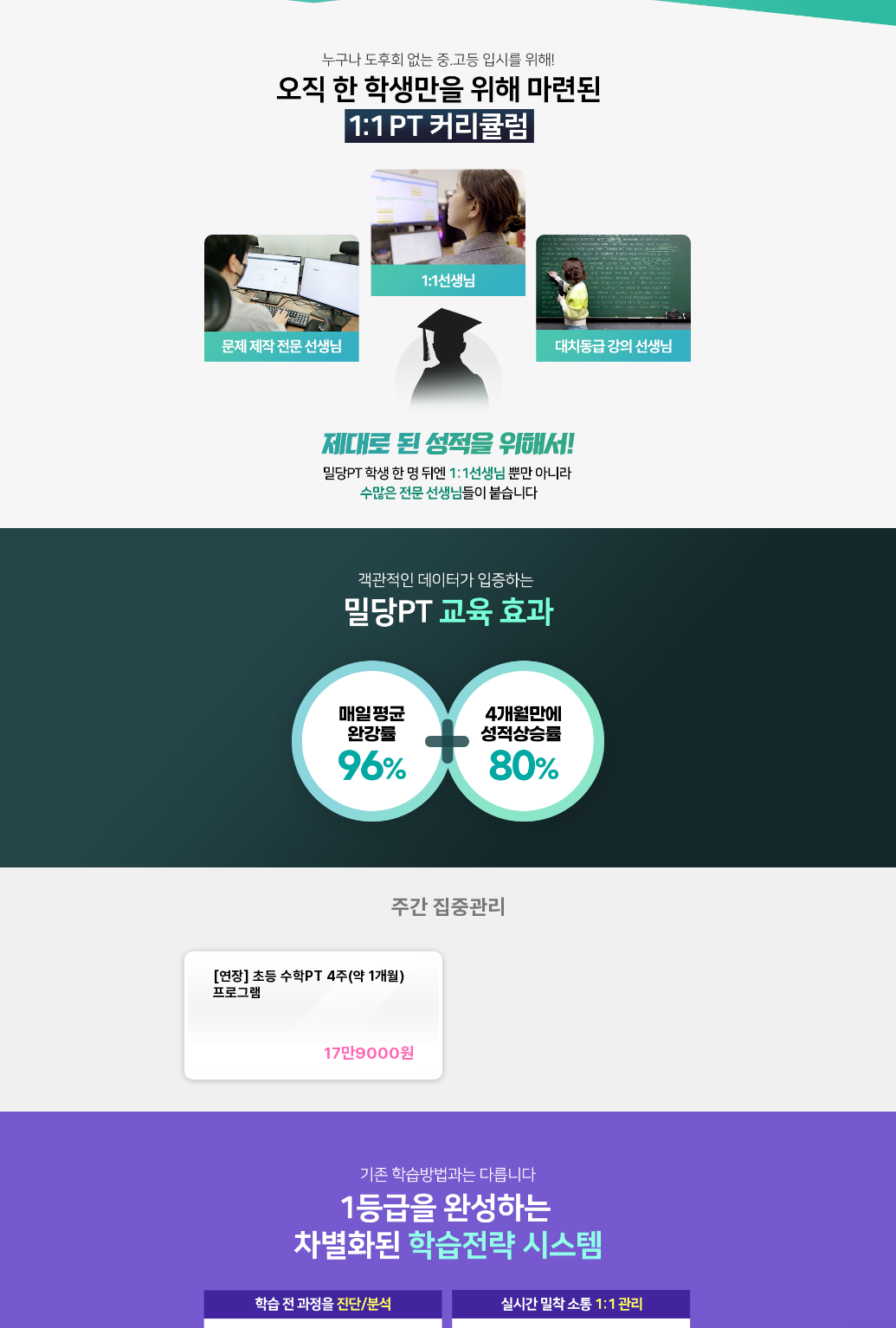
scroll to position [507, 0]
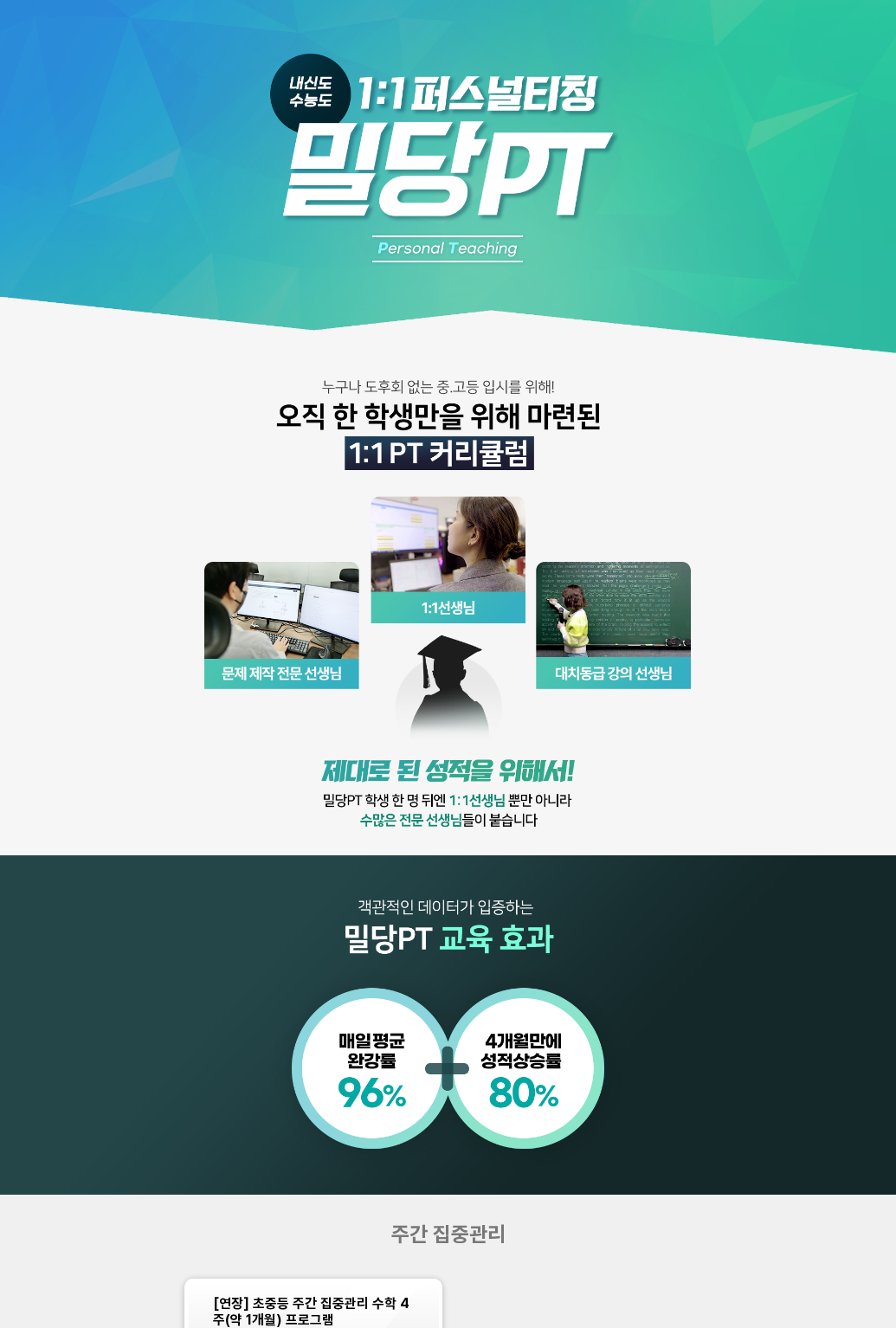
scroll to position [527, 0]
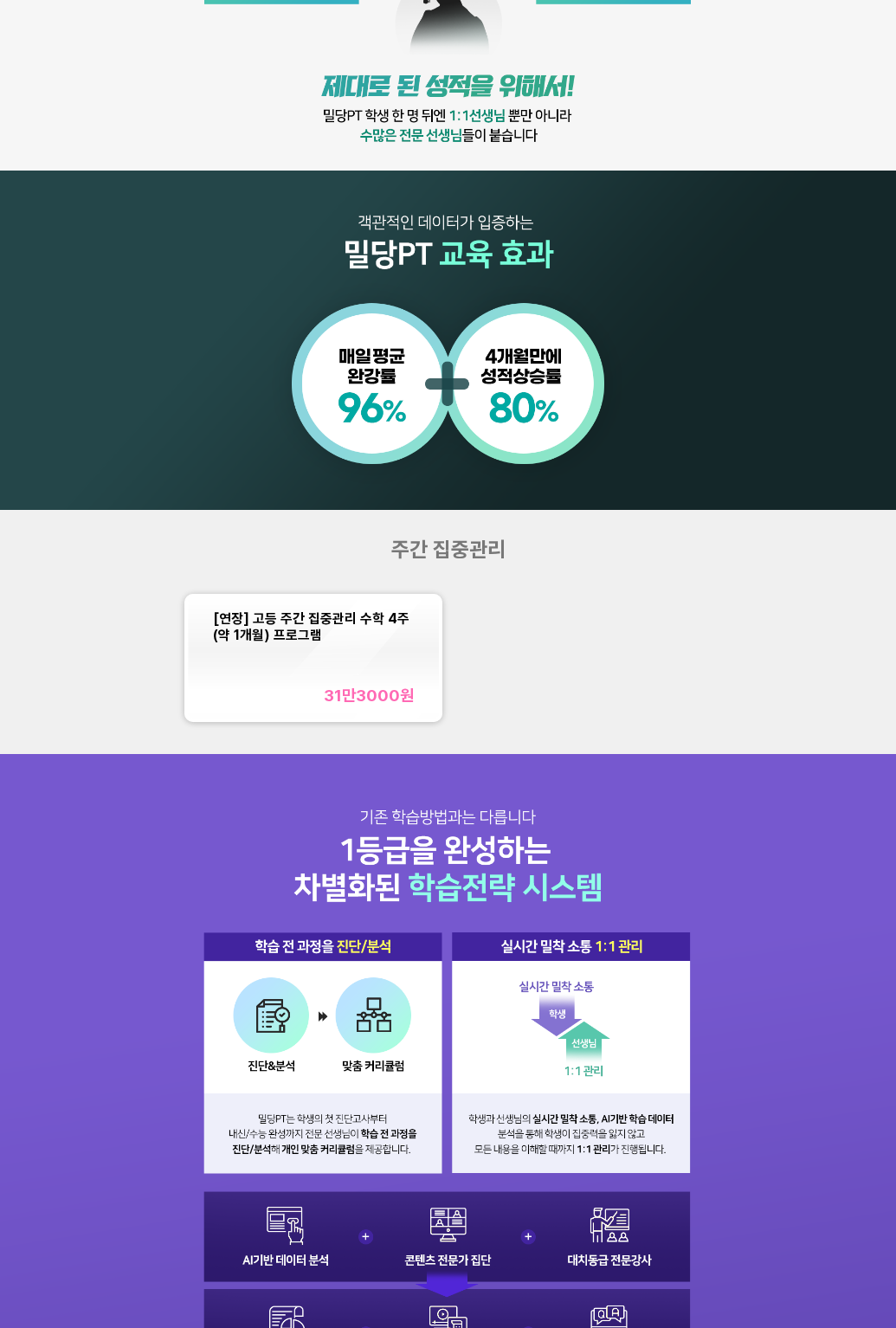
scroll to position [689, 0]
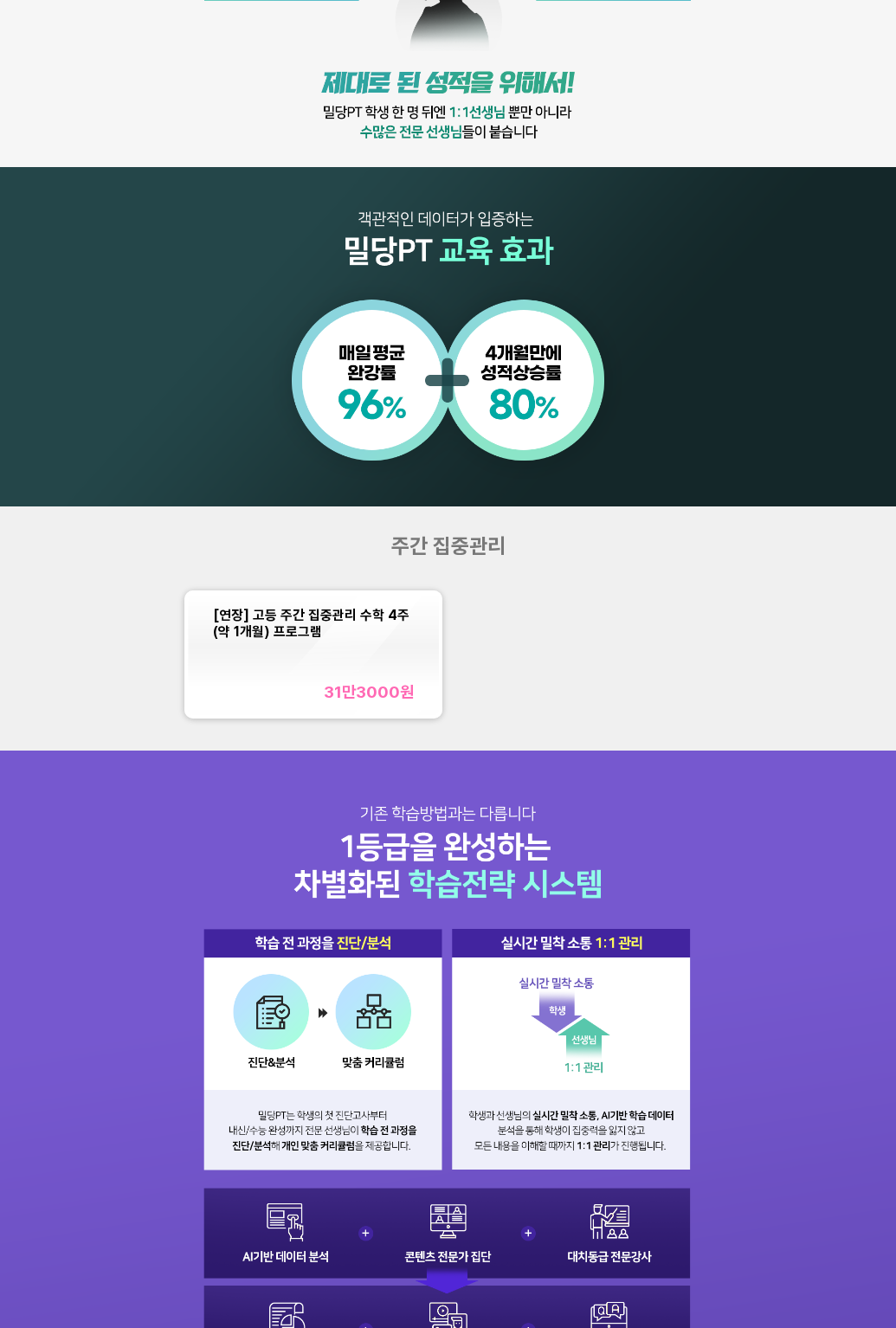
drag, startPoint x: 129, startPoint y: 221, endPoint x: 17, endPoint y: 3, distance: 245.1
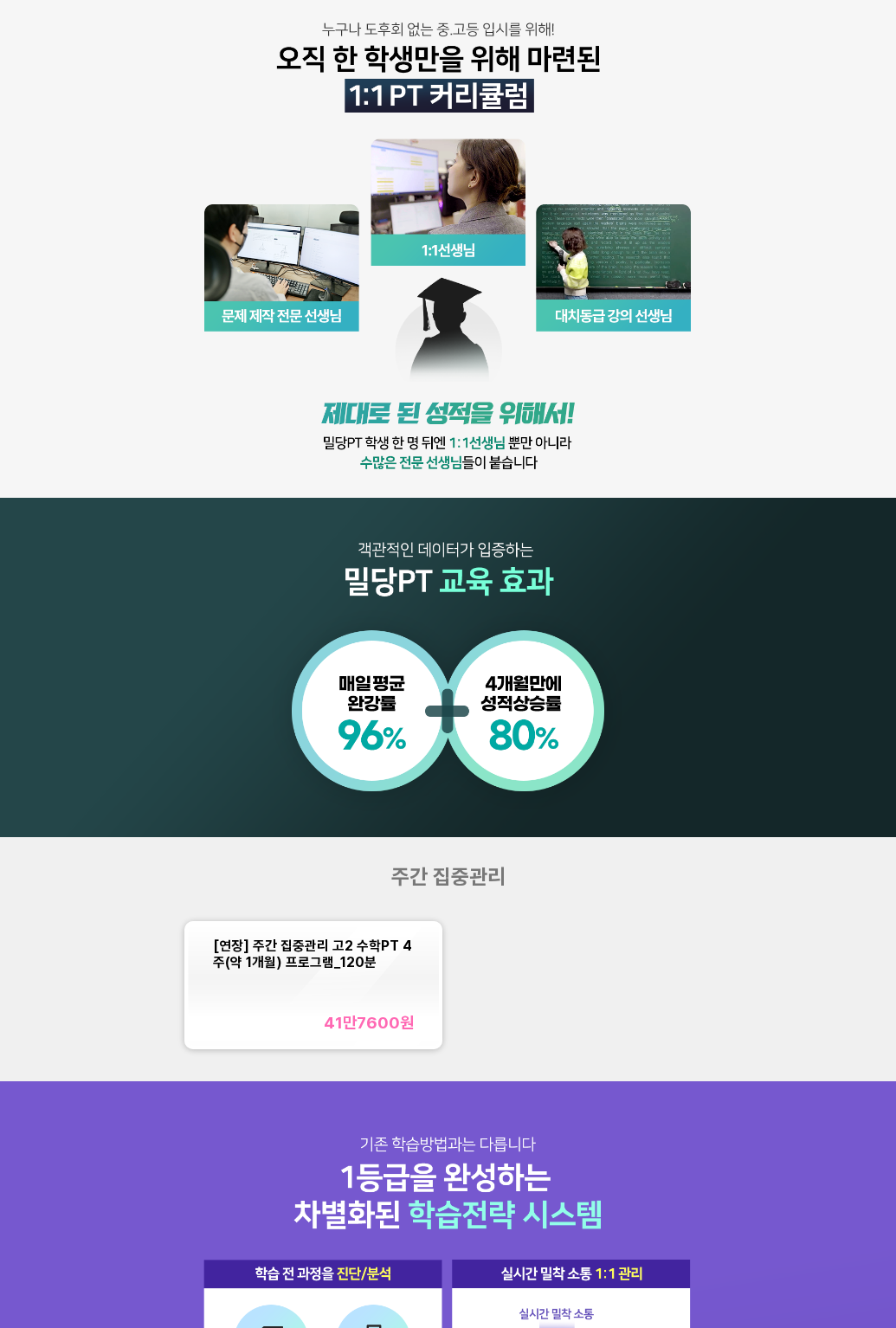
scroll to position [506, 0]
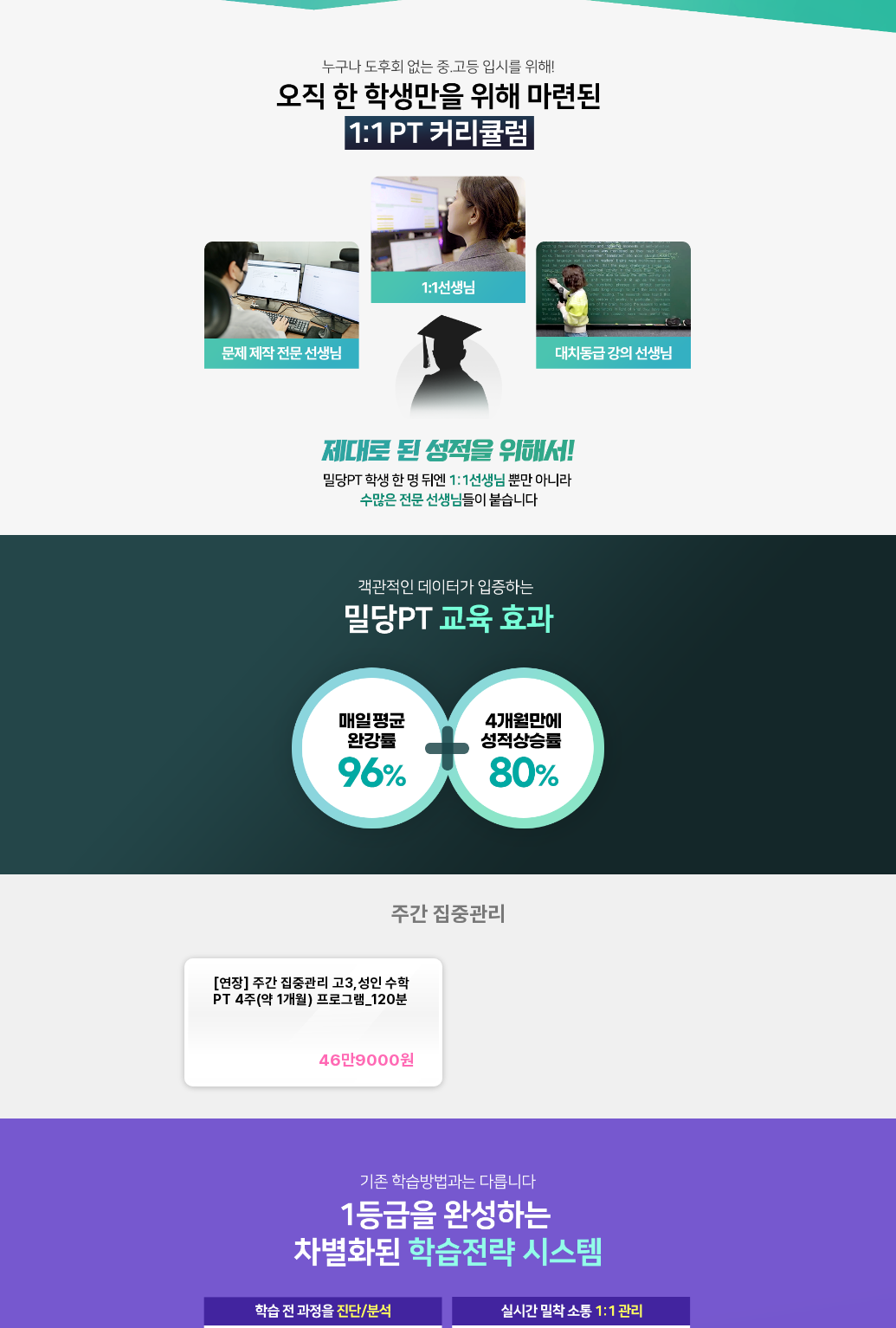
scroll to position [990, 0]
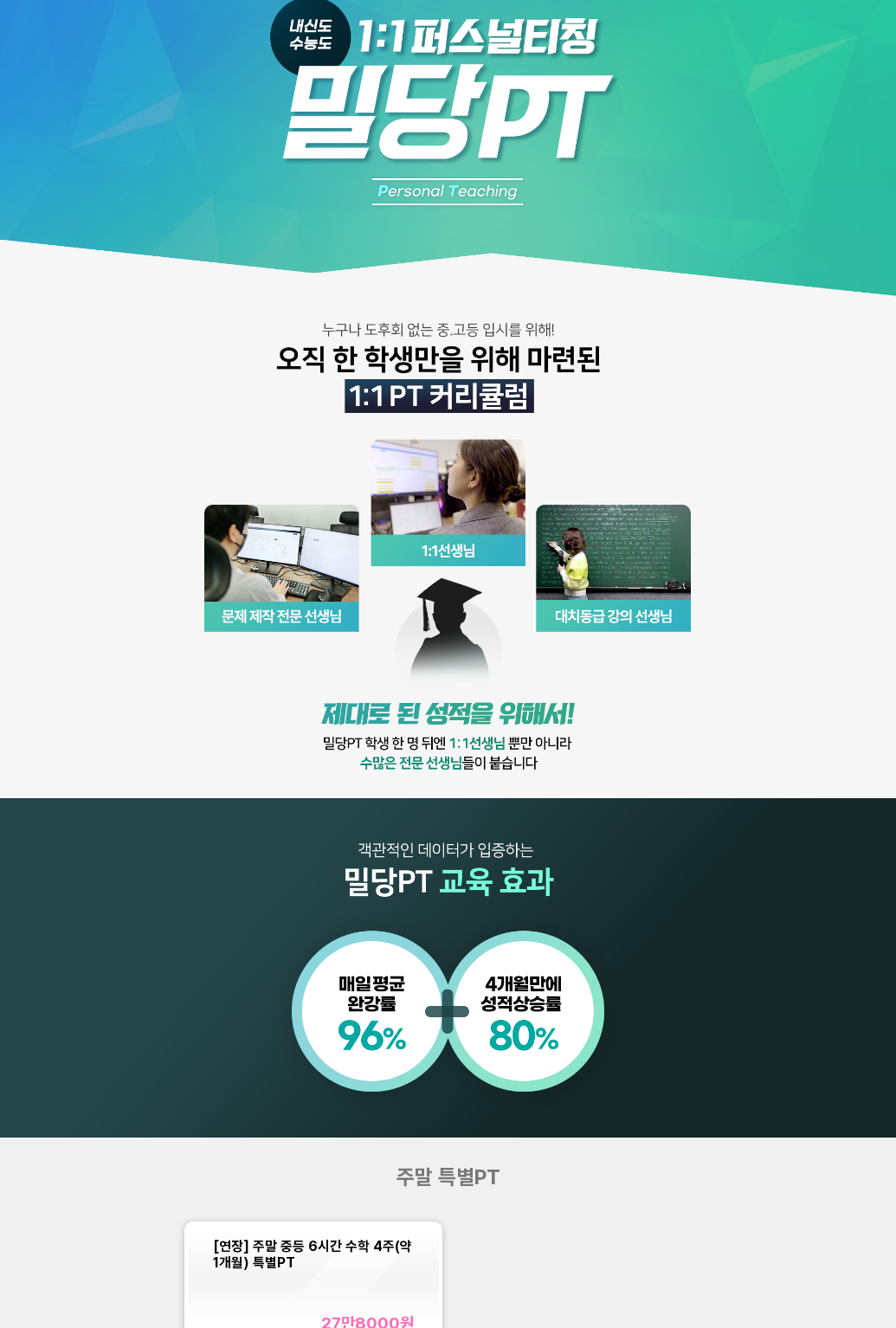
scroll to position [104, 0]
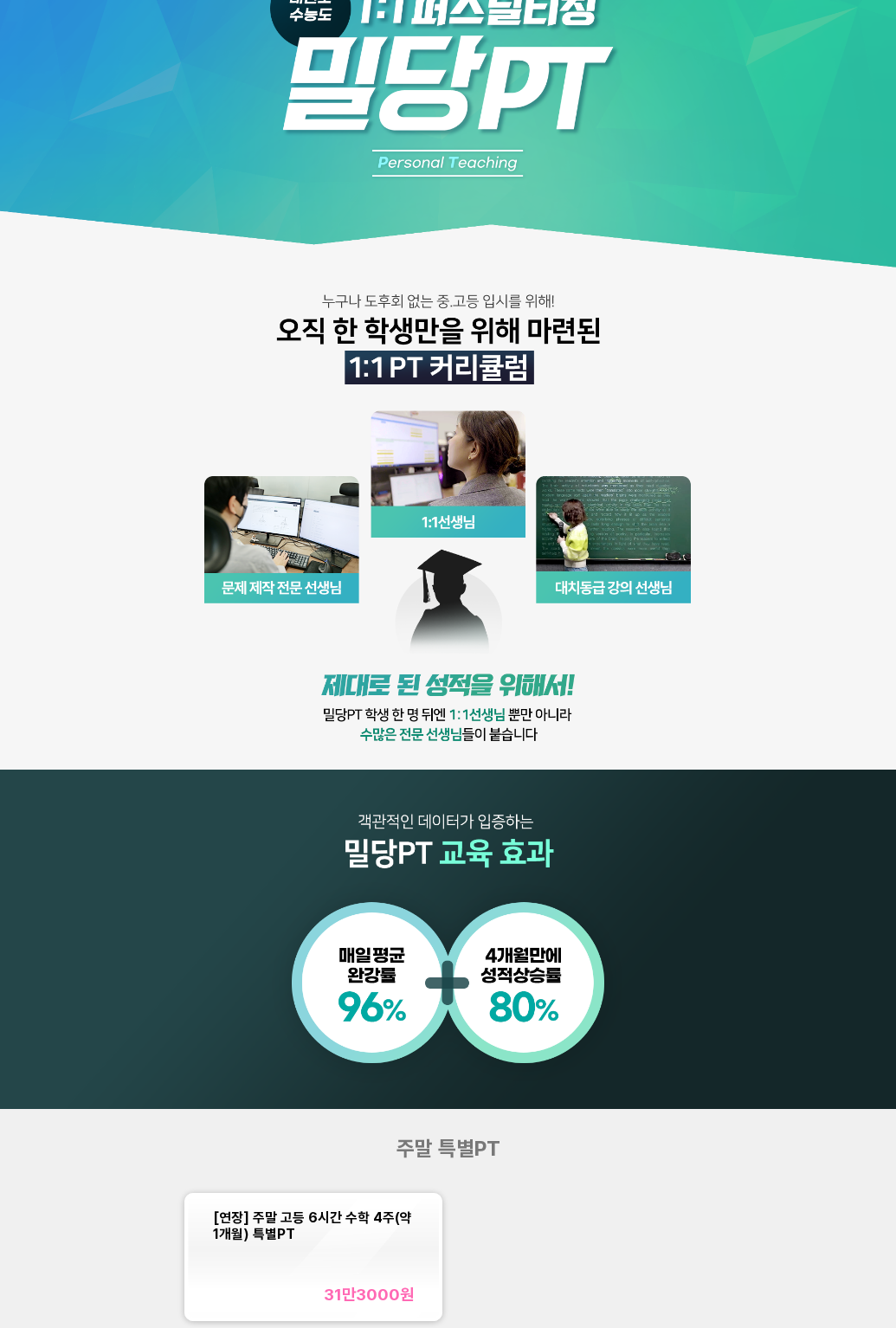
scroll to position [208, 0]
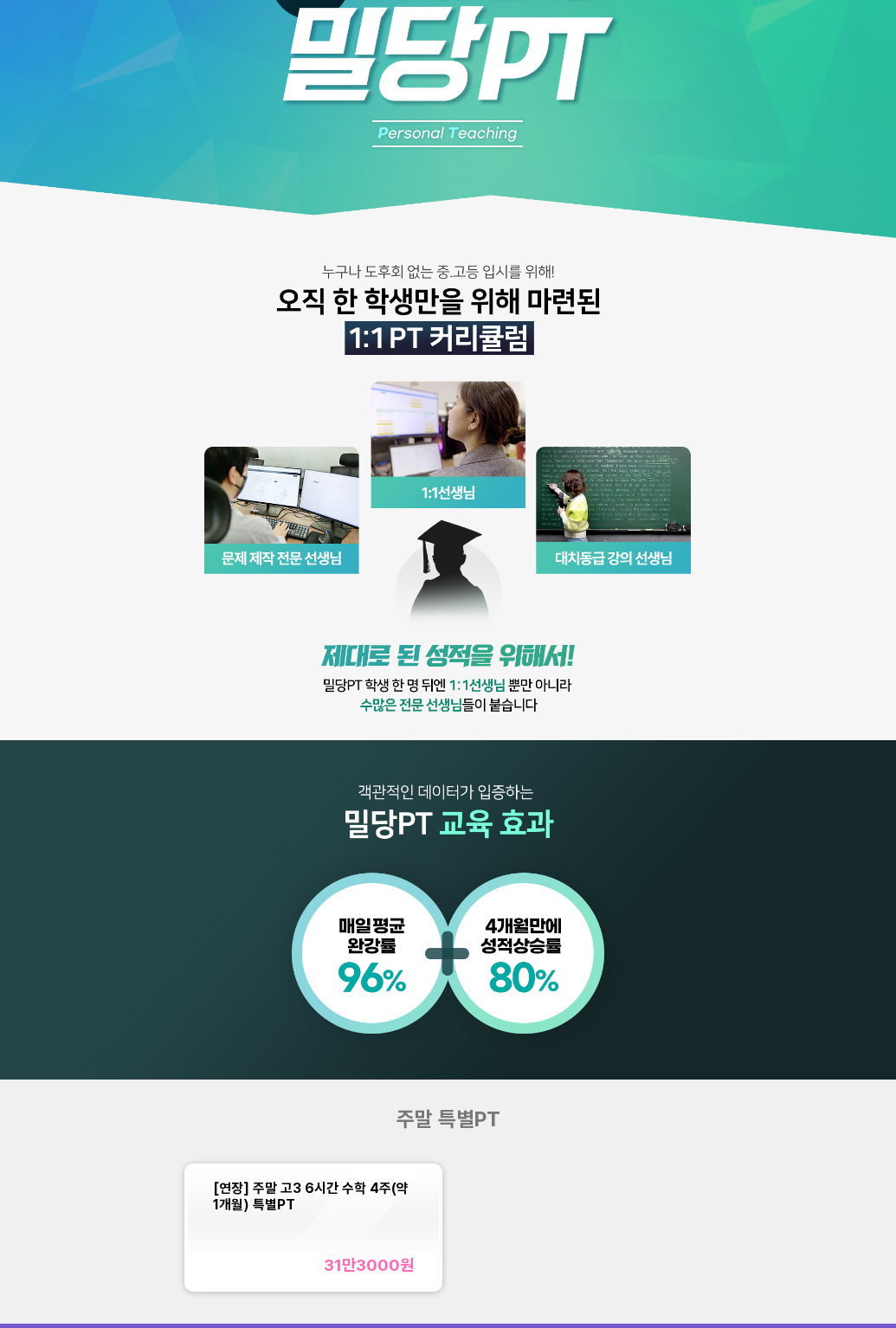
scroll to position [208, 0]
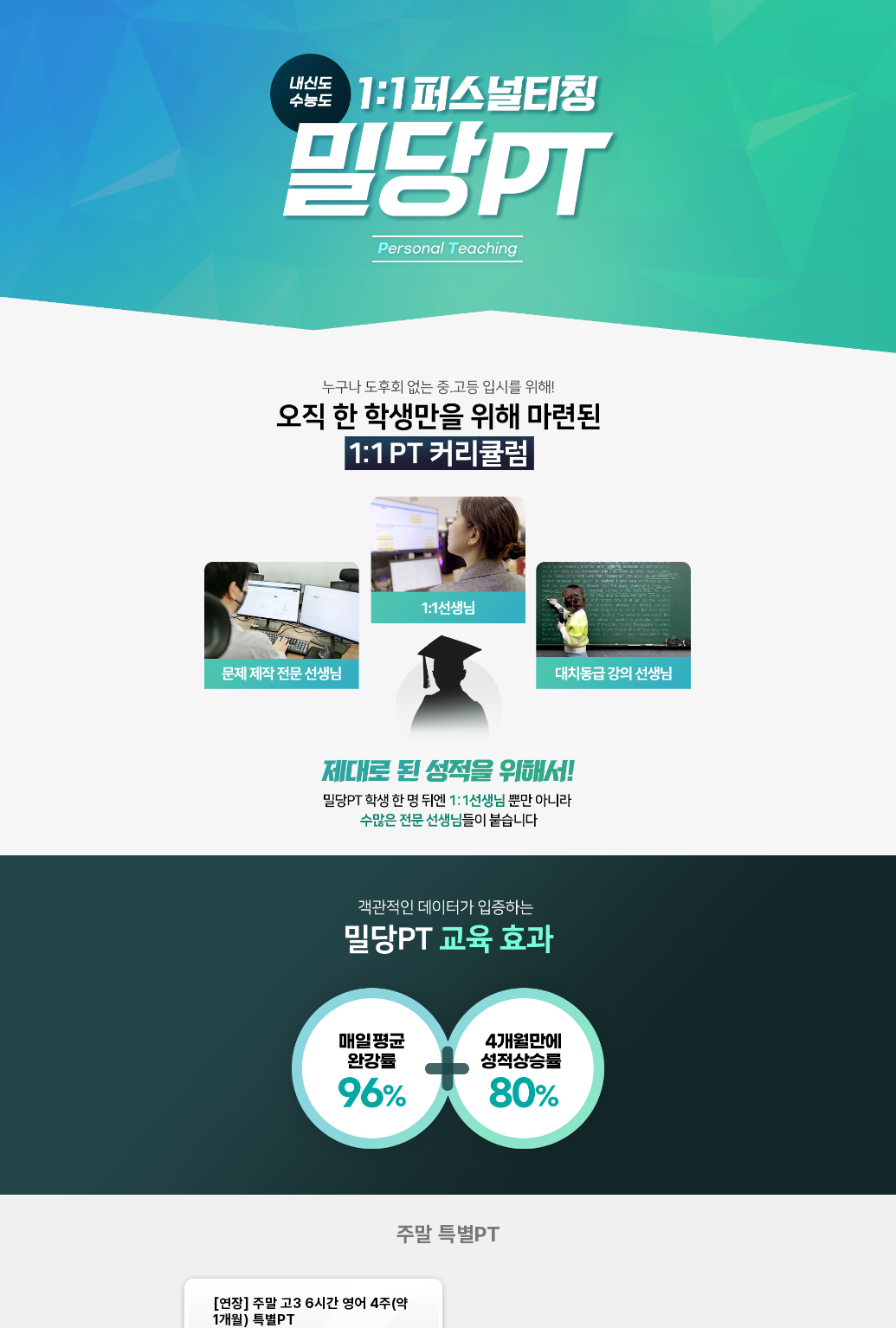
scroll to position [995, 0]
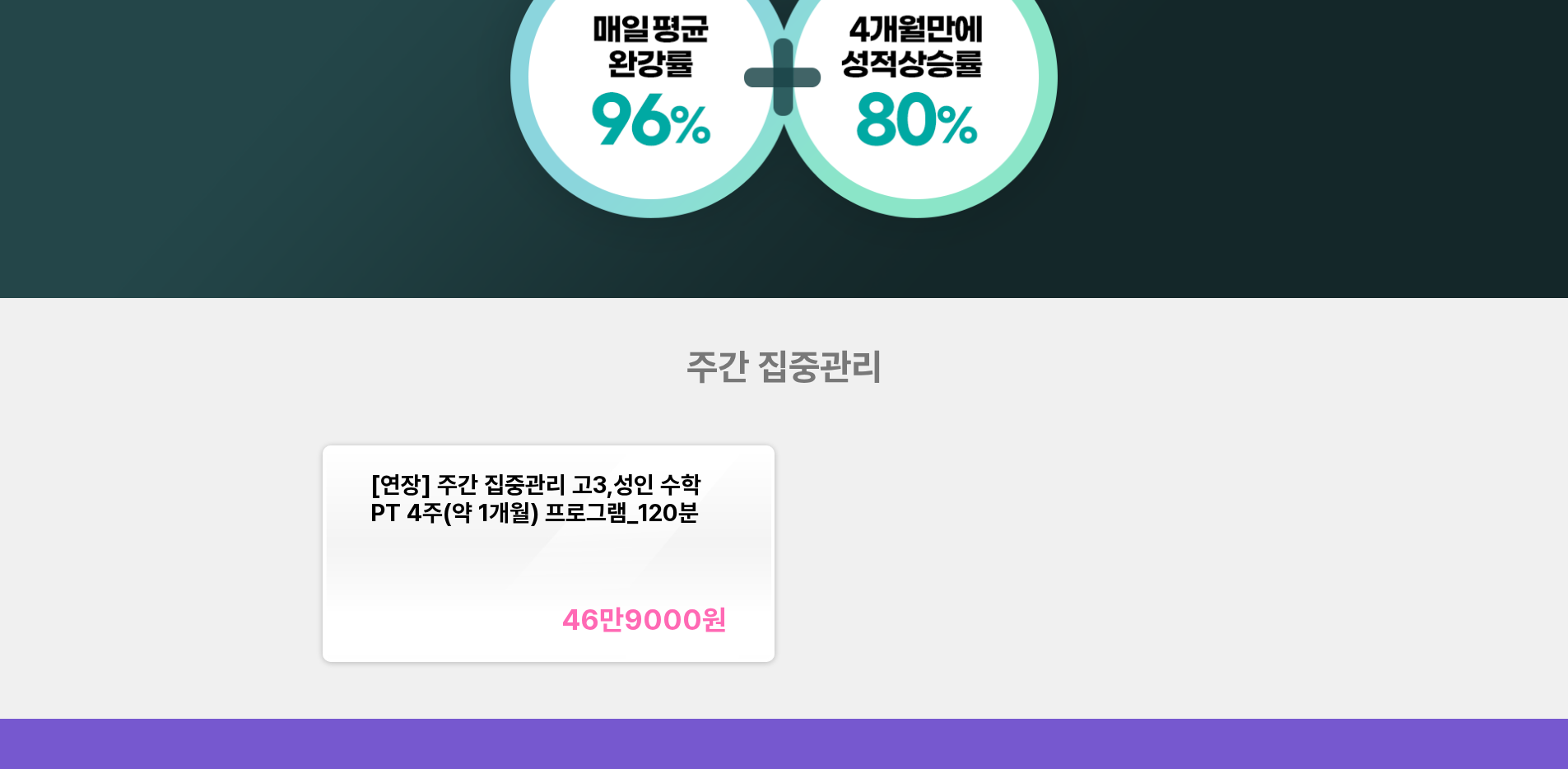
scroll to position [2075, 0]
